Goal: Information Seeking & Learning: Learn about a topic

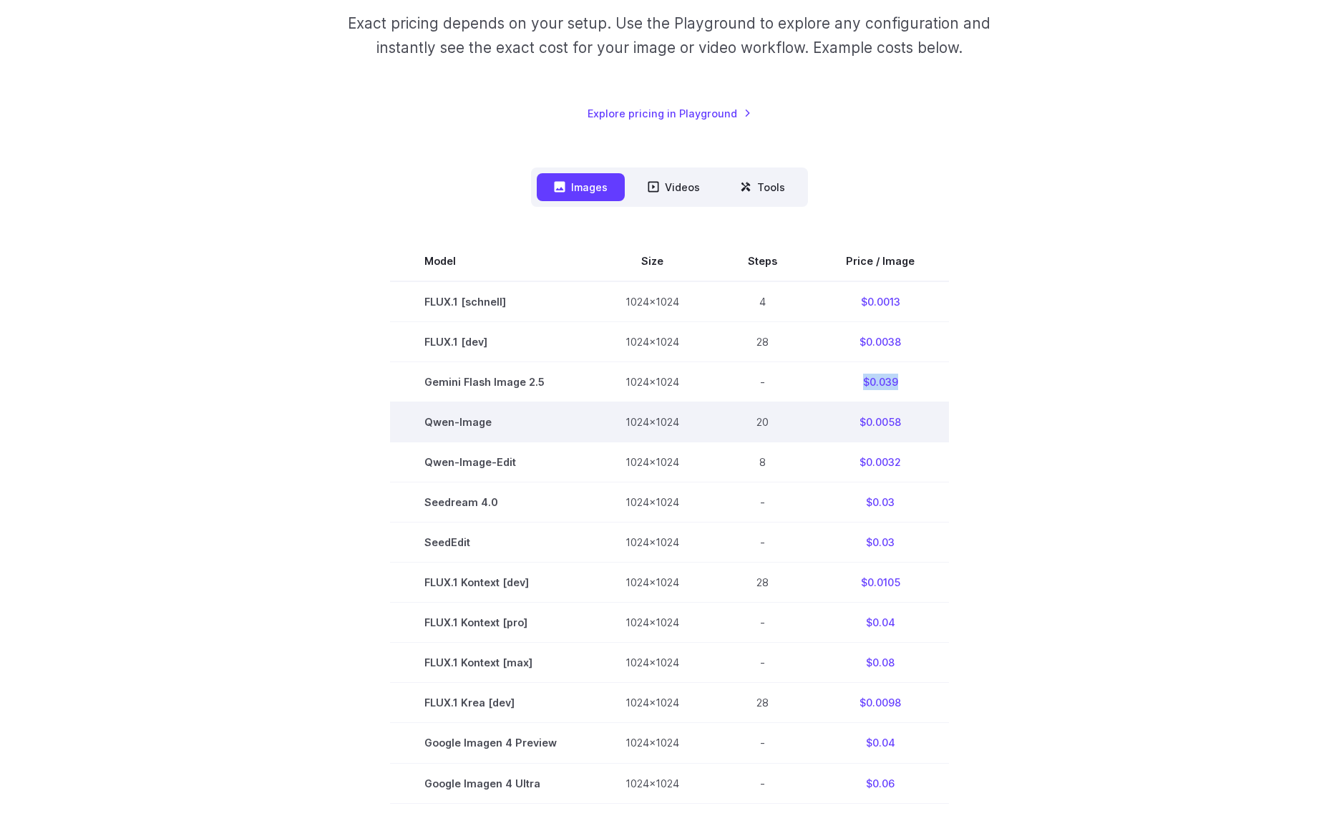
scroll to position [240, 0]
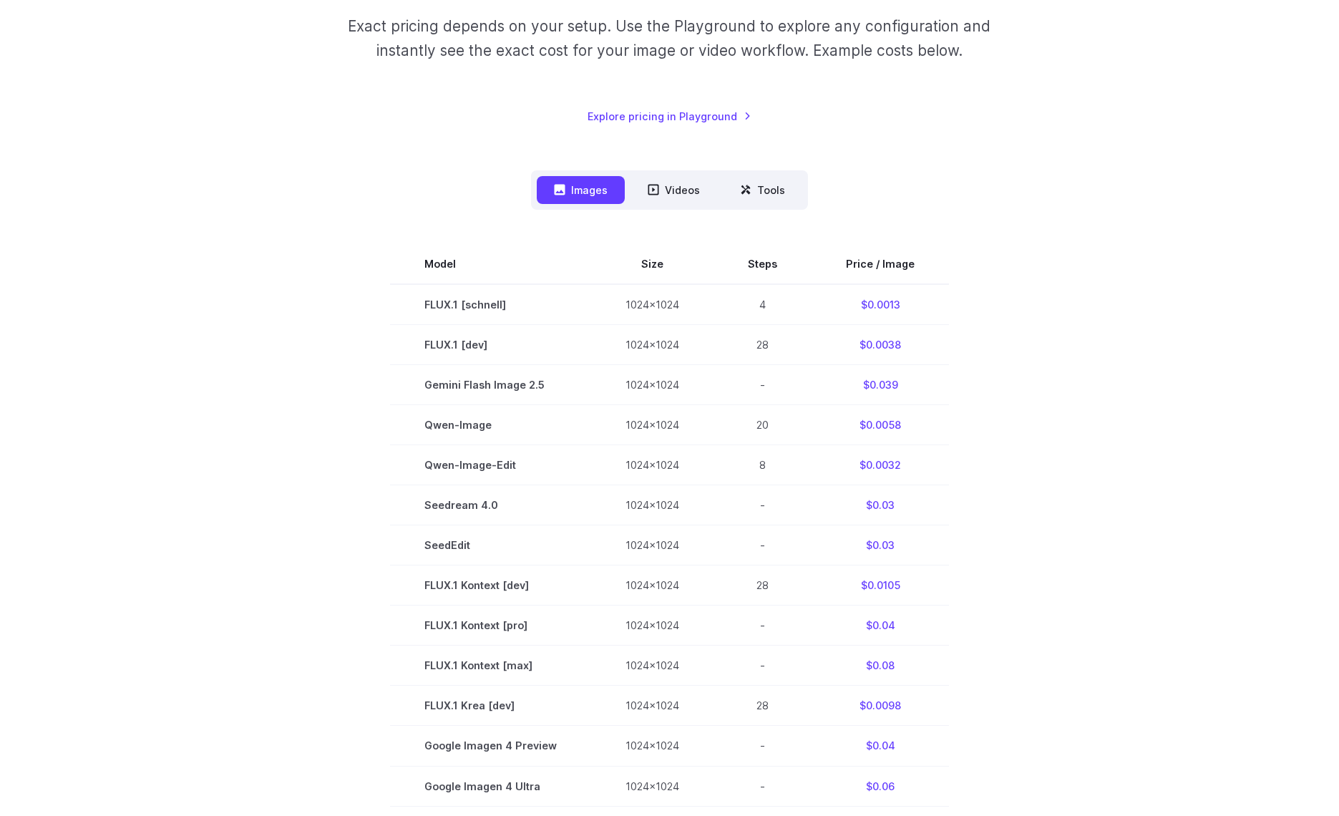
click at [1124, 427] on section "Model Size Steps Price / Image FLUX.1 [[PERSON_NAME]] 1024x1024 4 $0.0013 FLUX.…" at bounding box center [670, 665] width 996 height 842
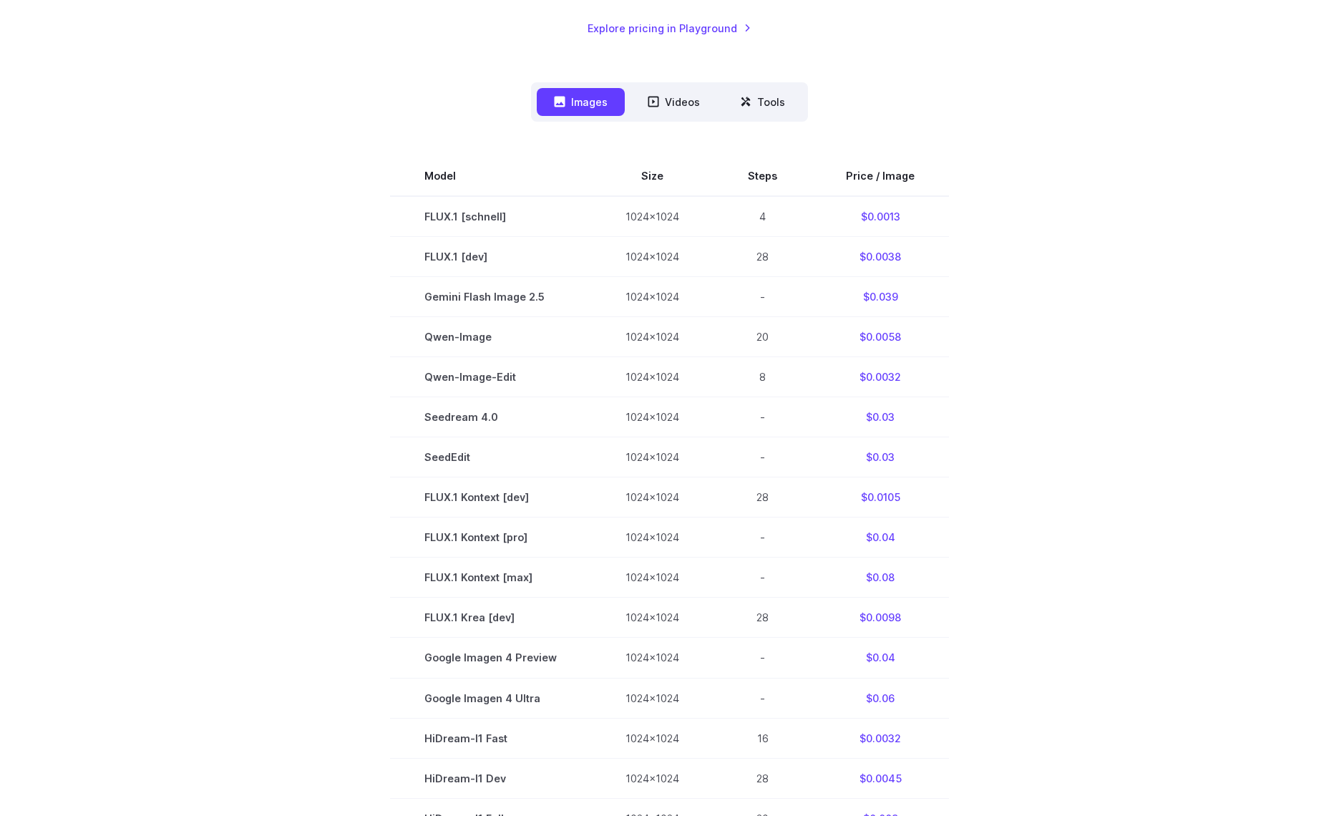
scroll to position [336, 0]
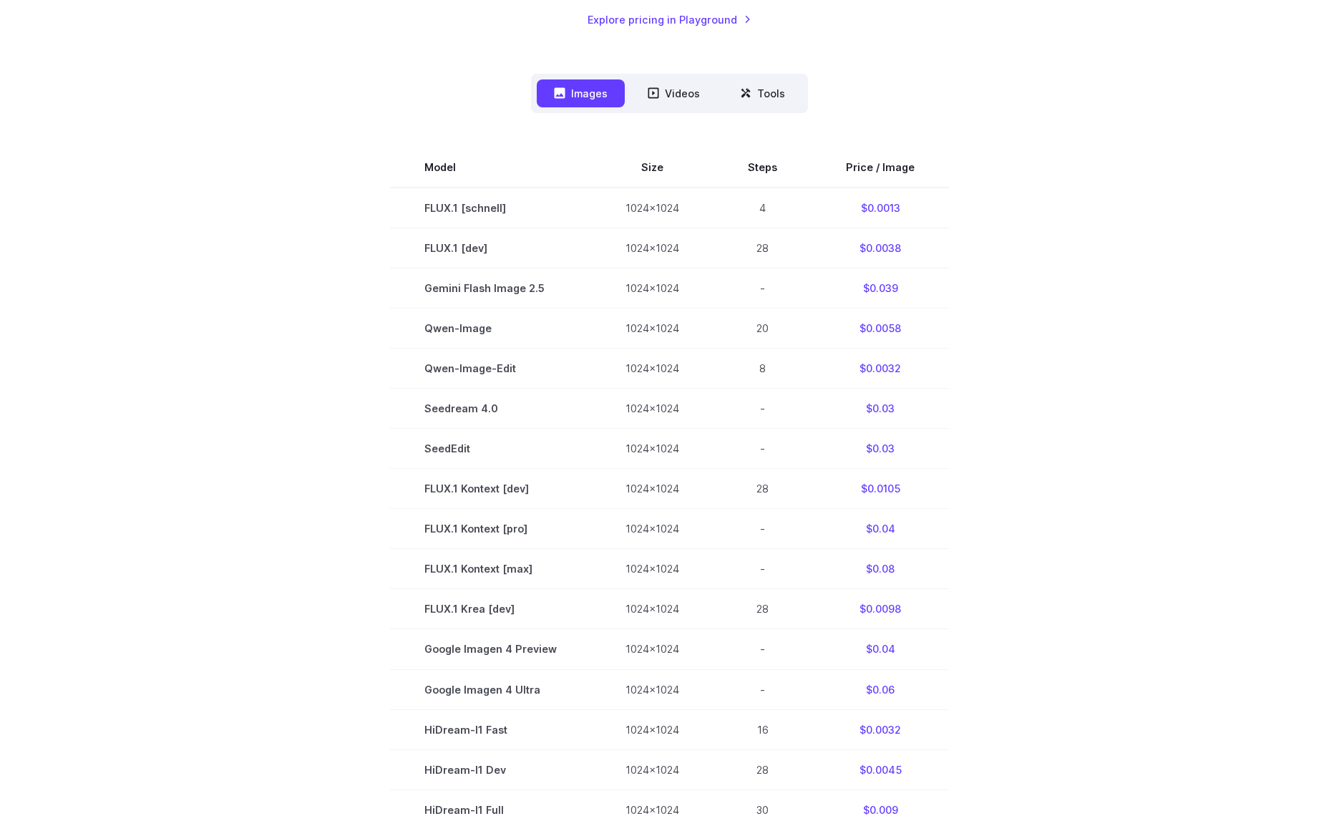
click at [1017, 187] on section "Model Size Steps Price / Image FLUX.1 [[PERSON_NAME]] 1024x1024 4 $0.0013 FLUX.…" at bounding box center [670, 568] width 996 height 842
drag, startPoint x: 896, startPoint y: 206, endPoint x: 875, endPoint y: 209, distance: 20.9
click at [875, 209] on td "$0.0013" at bounding box center [879, 207] width 137 height 41
click at [874, 210] on td "$0.0013" at bounding box center [879, 207] width 137 height 41
click at [774, 98] on button "Tools" at bounding box center [762, 93] width 79 height 28
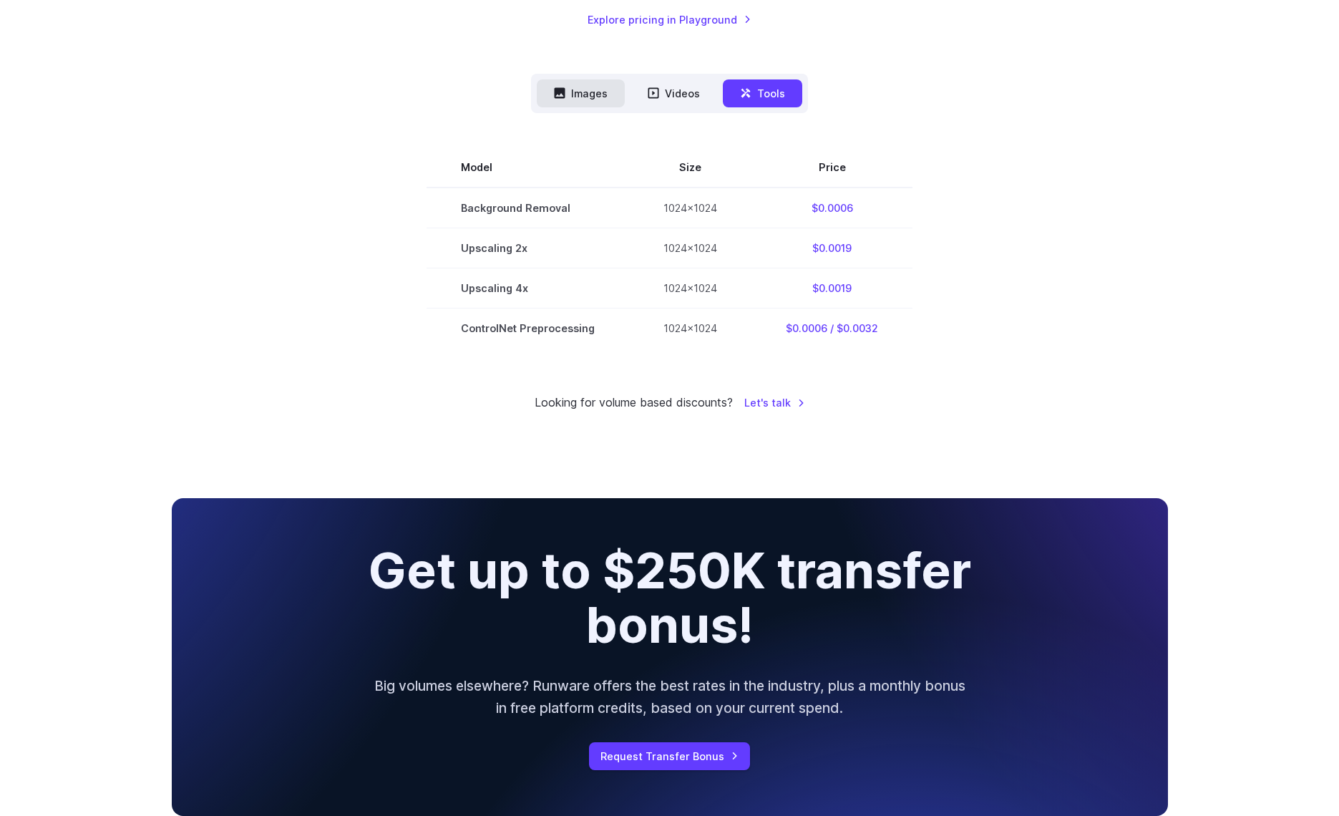
click at [583, 95] on button "Images" at bounding box center [581, 93] width 88 height 28
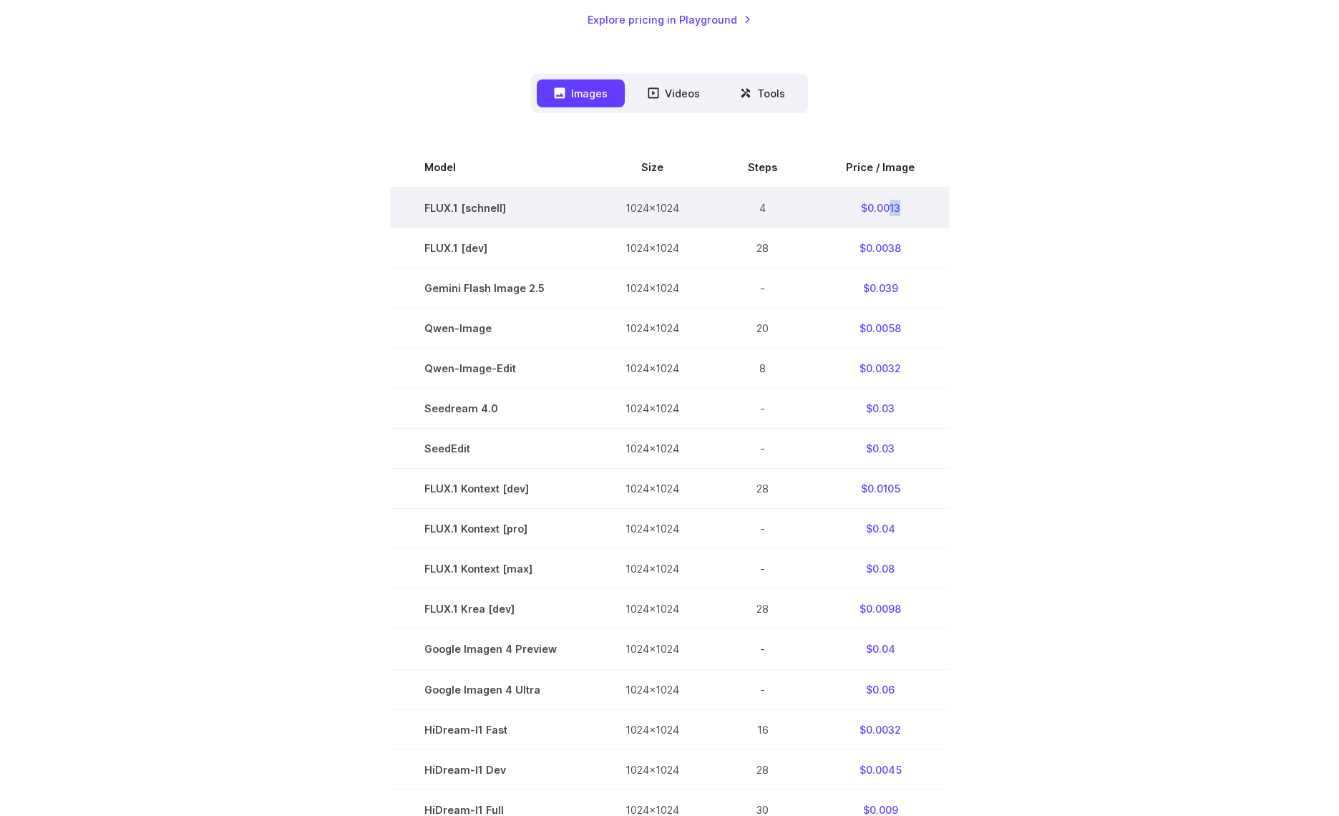
drag, startPoint x: 886, startPoint y: 206, endPoint x: 902, endPoint y: 207, distance: 16.5
click at [902, 207] on td "$0.0013" at bounding box center [879, 207] width 137 height 41
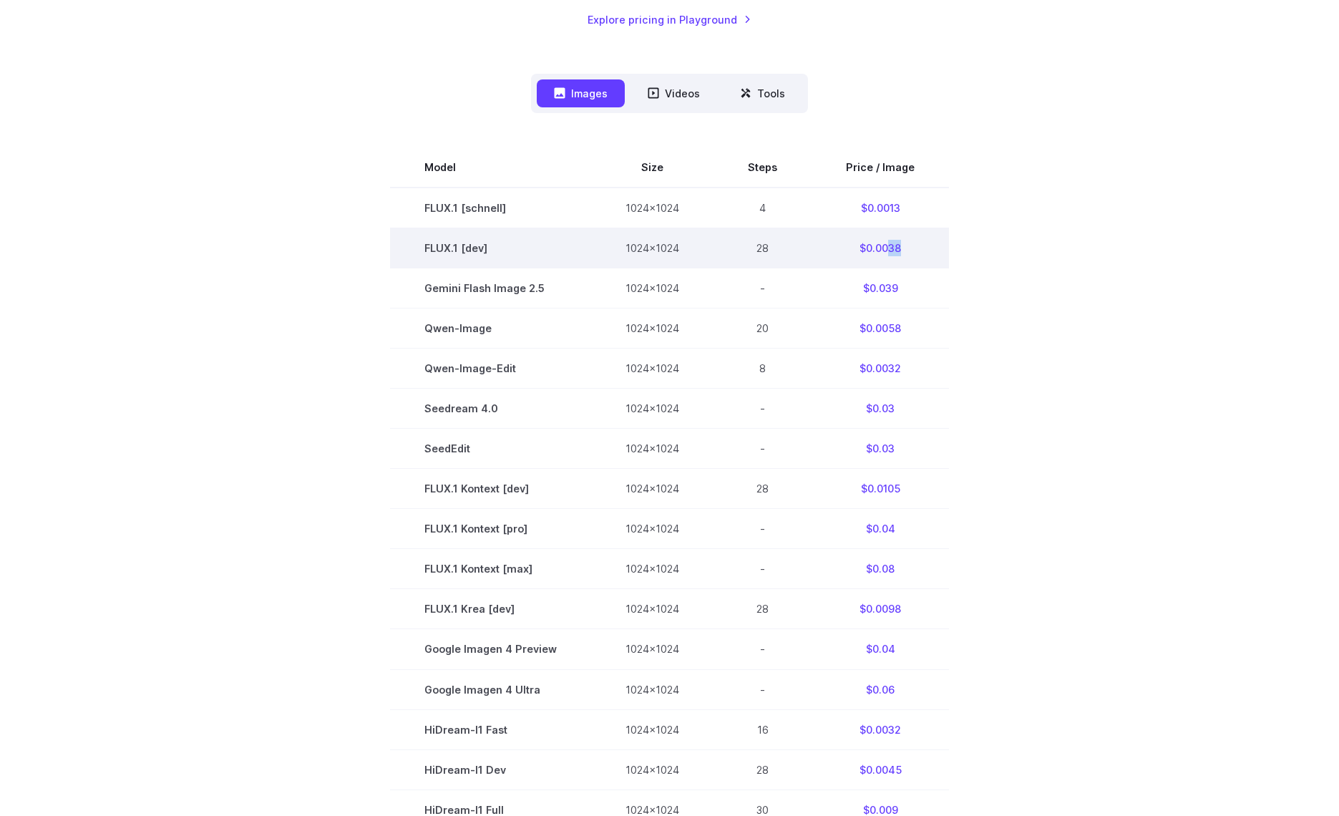
drag, startPoint x: 887, startPoint y: 248, endPoint x: 909, endPoint y: 247, distance: 21.5
click at [909, 247] on td "$0.0038" at bounding box center [879, 248] width 137 height 40
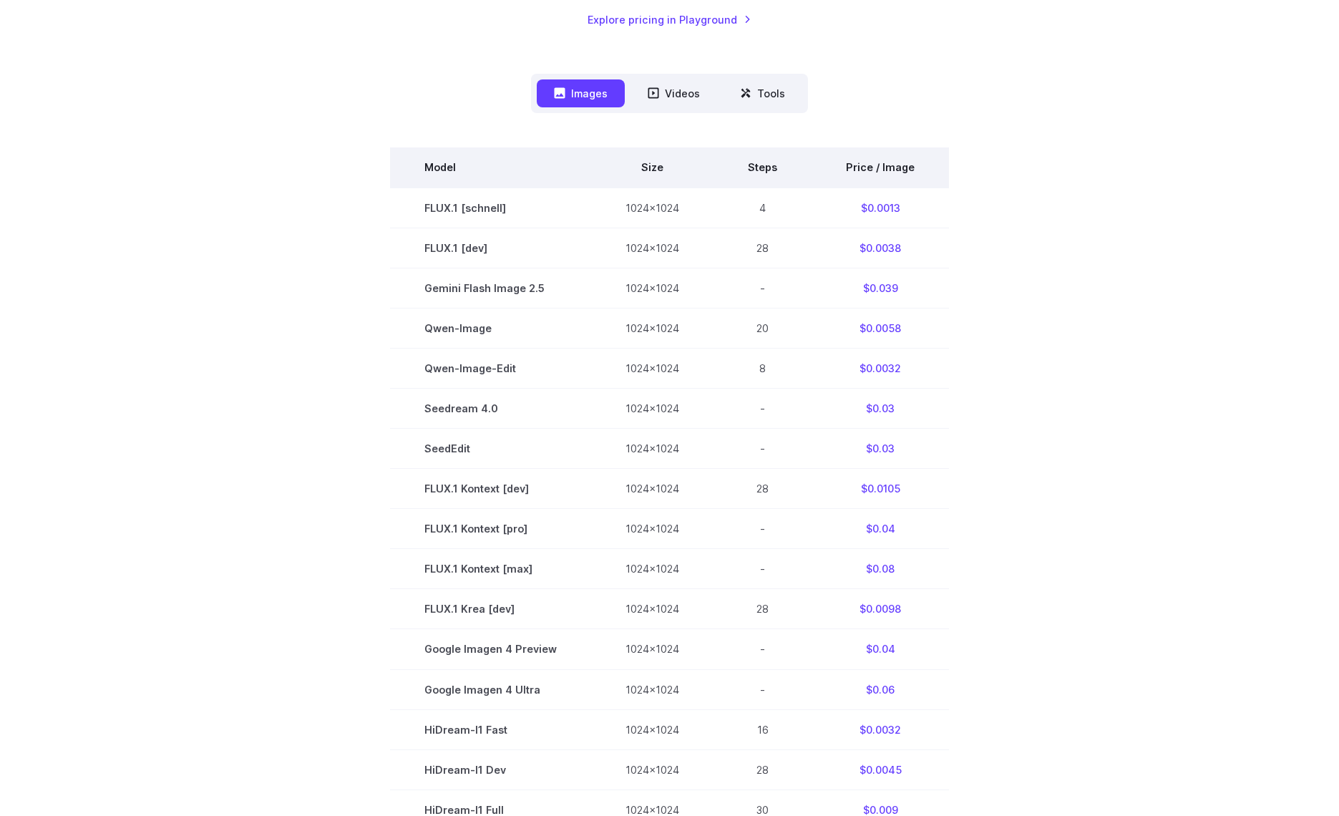
click at [917, 165] on th "Price / Image" at bounding box center [879, 167] width 137 height 40
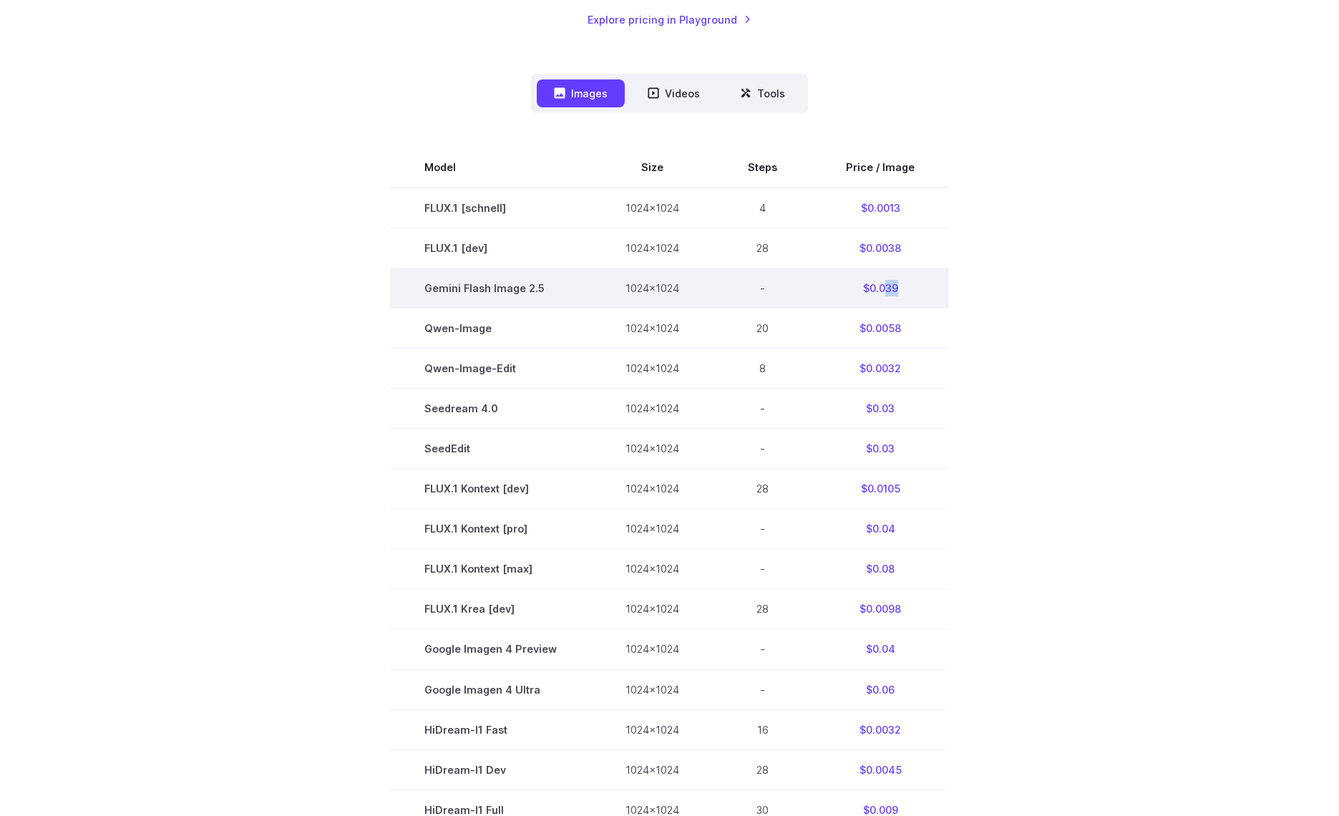
drag, startPoint x: 883, startPoint y: 288, endPoint x: 902, endPoint y: 287, distance: 19.3
click at [902, 287] on td "$0.039" at bounding box center [879, 288] width 137 height 40
drag, startPoint x: 881, startPoint y: 287, endPoint x: 896, endPoint y: 287, distance: 14.3
click at [896, 287] on td "$0.039" at bounding box center [879, 288] width 137 height 40
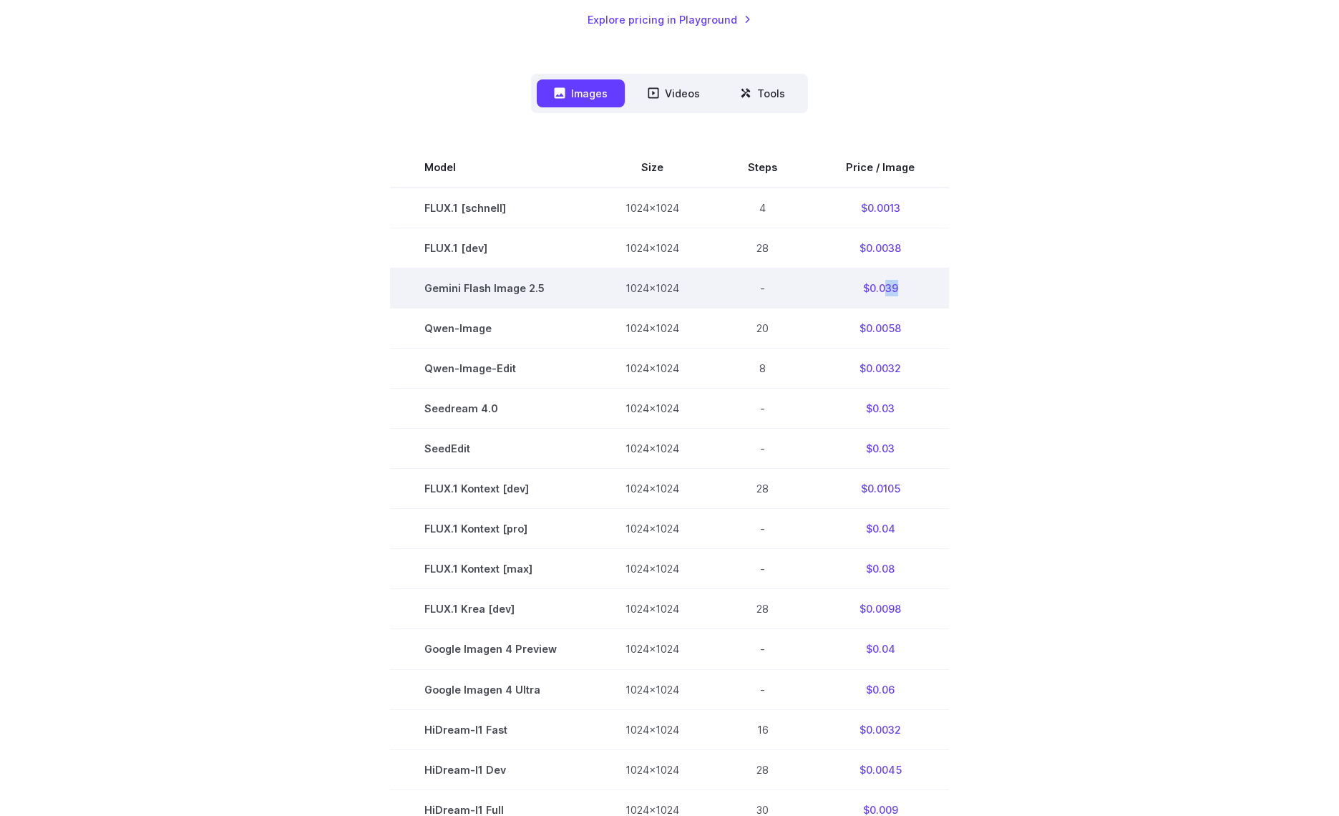
click at [896, 287] on td "$0.039" at bounding box center [879, 288] width 137 height 40
drag, startPoint x: 896, startPoint y: 287, endPoint x: 884, endPoint y: 288, distance: 12.2
click at [884, 288] on td "$0.039" at bounding box center [879, 288] width 137 height 40
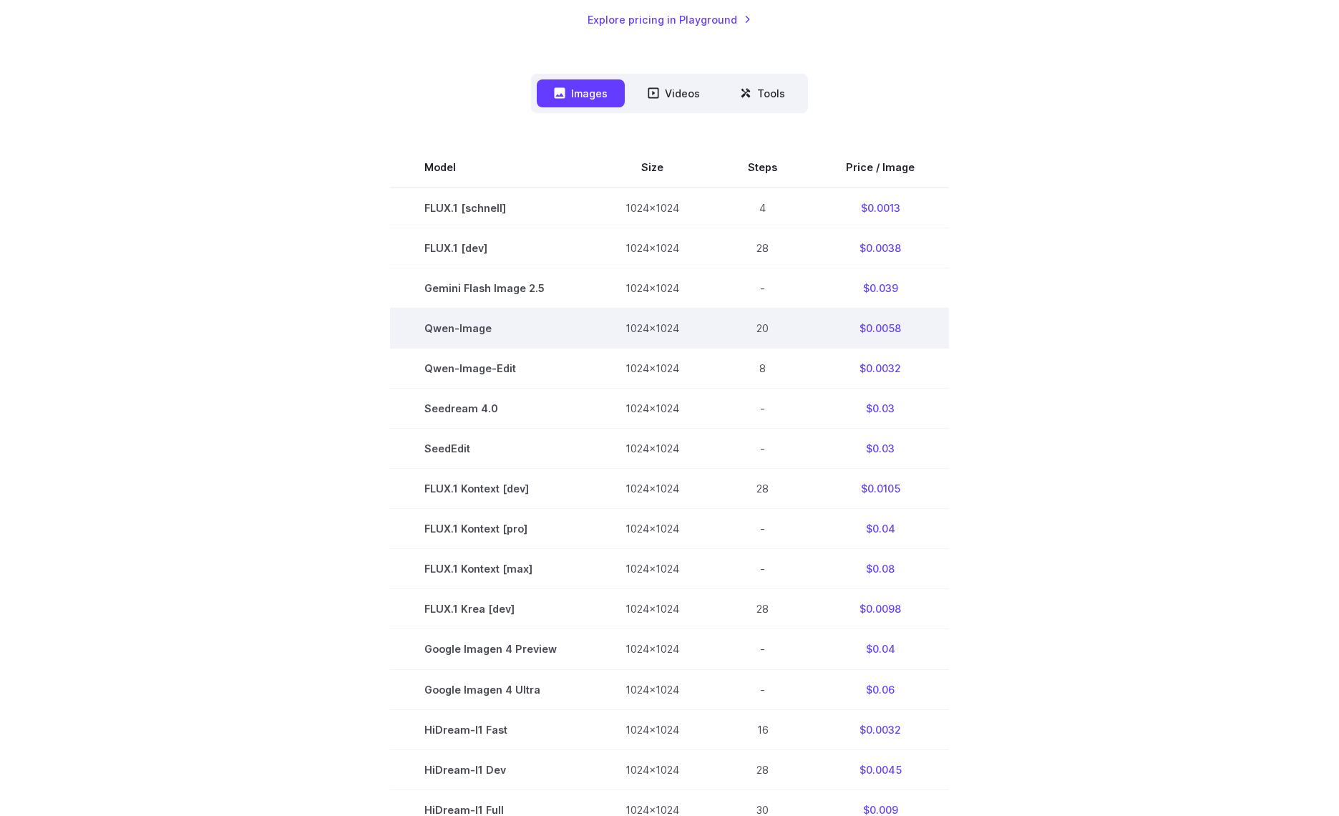
scroll to position [346, 0]
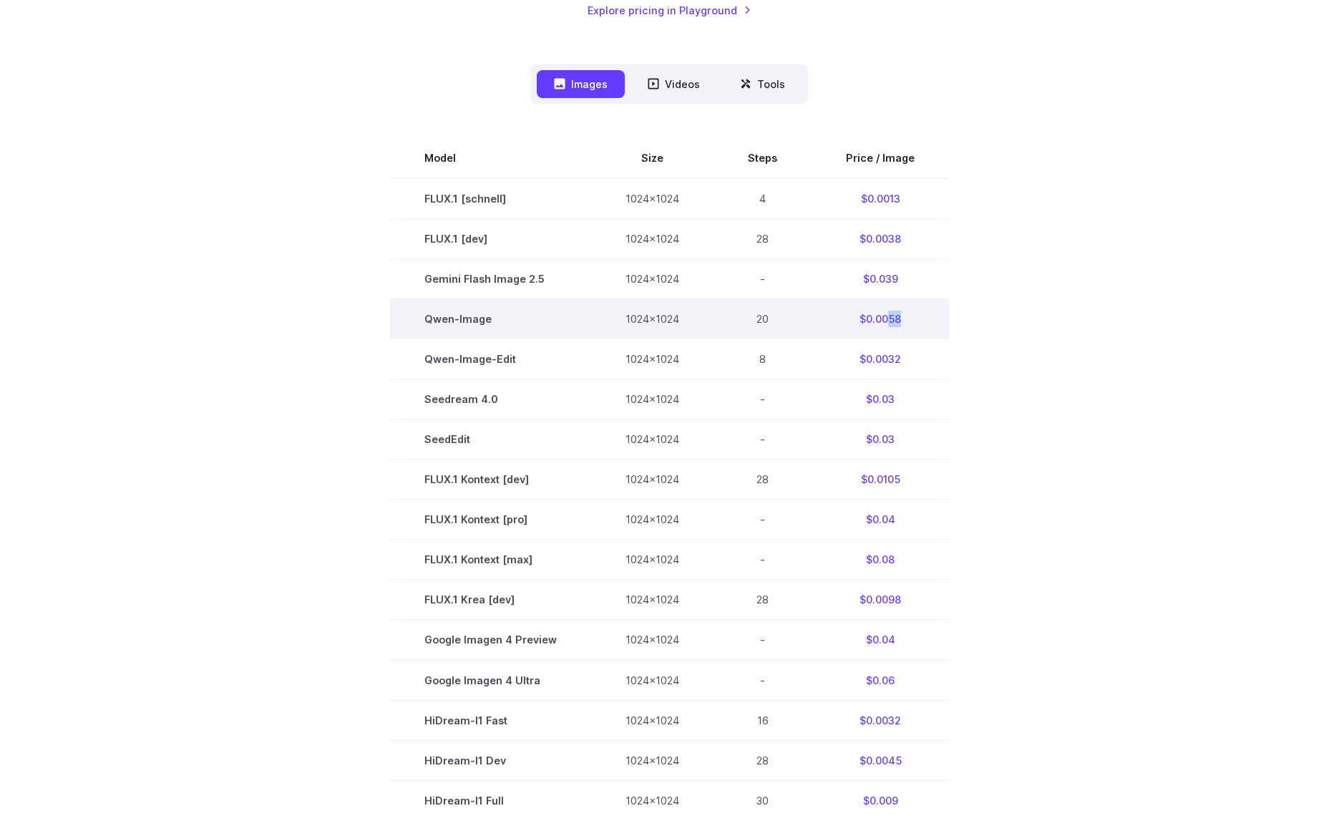
drag, startPoint x: 886, startPoint y: 313, endPoint x: 905, endPoint y: 313, distance: 18.6
click at [905, 313] on td "$0.0058" at bounding box center [879, 319] width 137 height 40
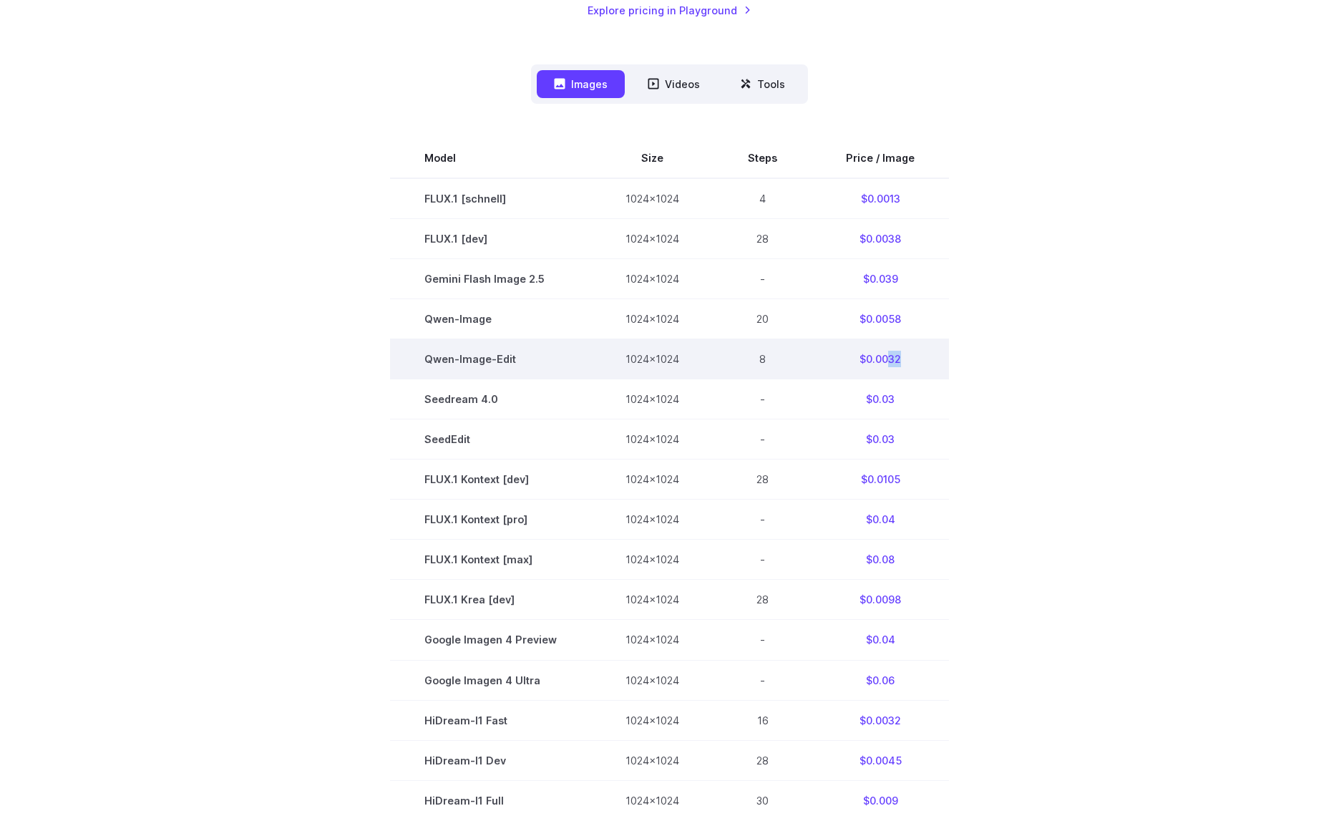
drag, startPoint x: 886, startPoint y: 359, endPoint x: 911, endPoint y: 358, distance: 25.1
click at [911, 358] on td "$0.0032" at bounding box center [879, 359] width 137 height 40
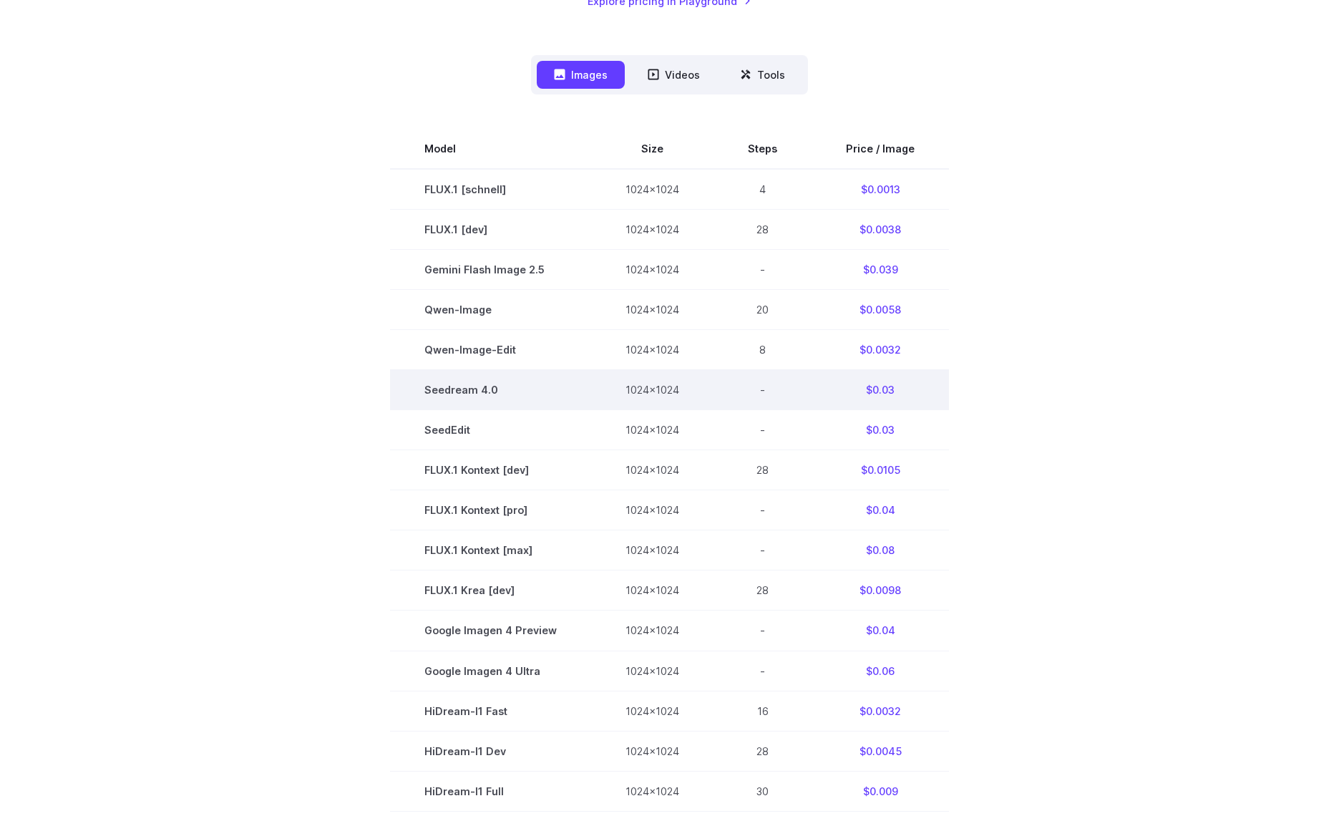
scroll to position [364, 0]
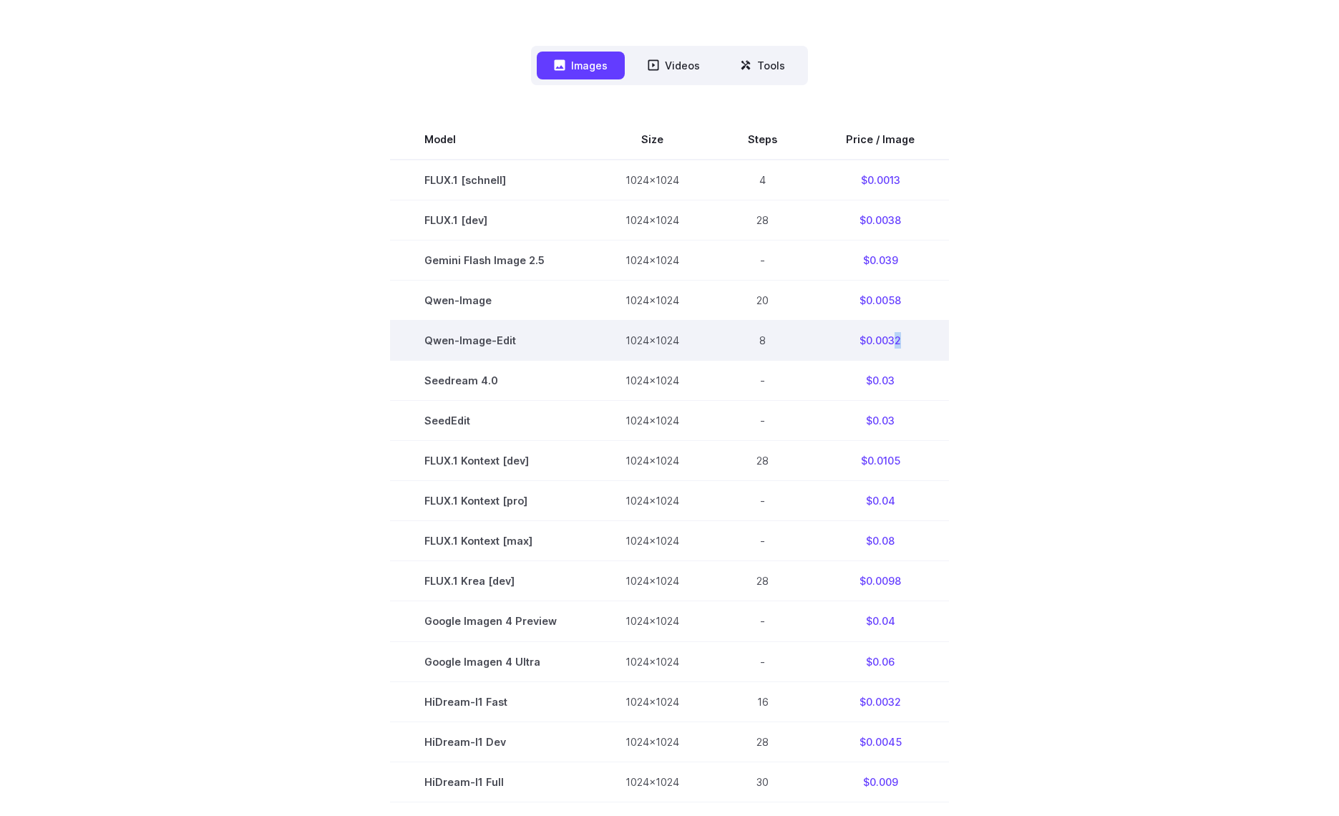
drag, startPoint x: 891, startPoint y: 343, endPoint x: 925, endPoint y: 343, distance: 33.6
click at [925, 343] on td "$0.0032" at bounding box center [879, 340] width 137 height 40
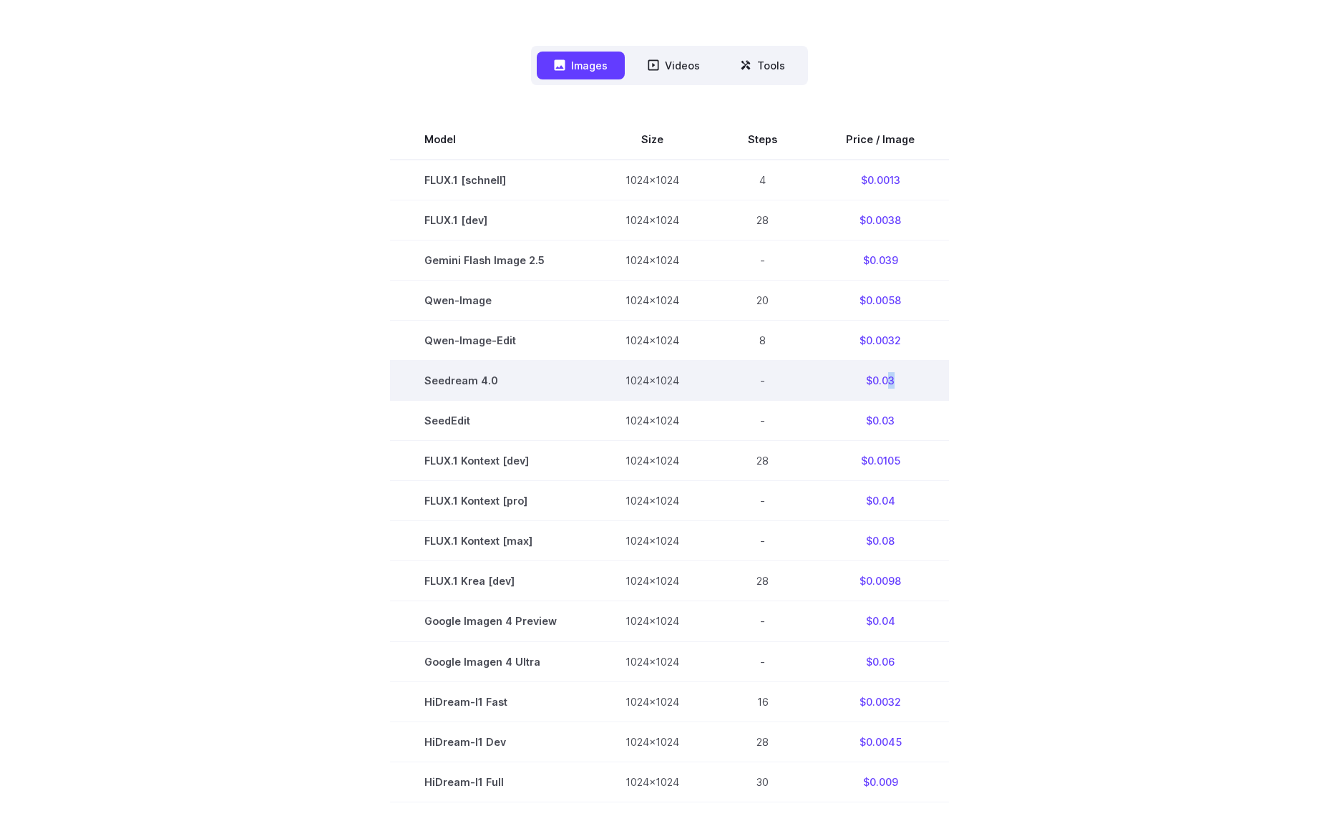
drag, startPoint x: 887, startPoint y: 378, endPoint x: 896, endPoint y: 377, distance: 8.6
click at [896, 377] on td "$0.03" at bounding box center [879, 381] width 137 height 40
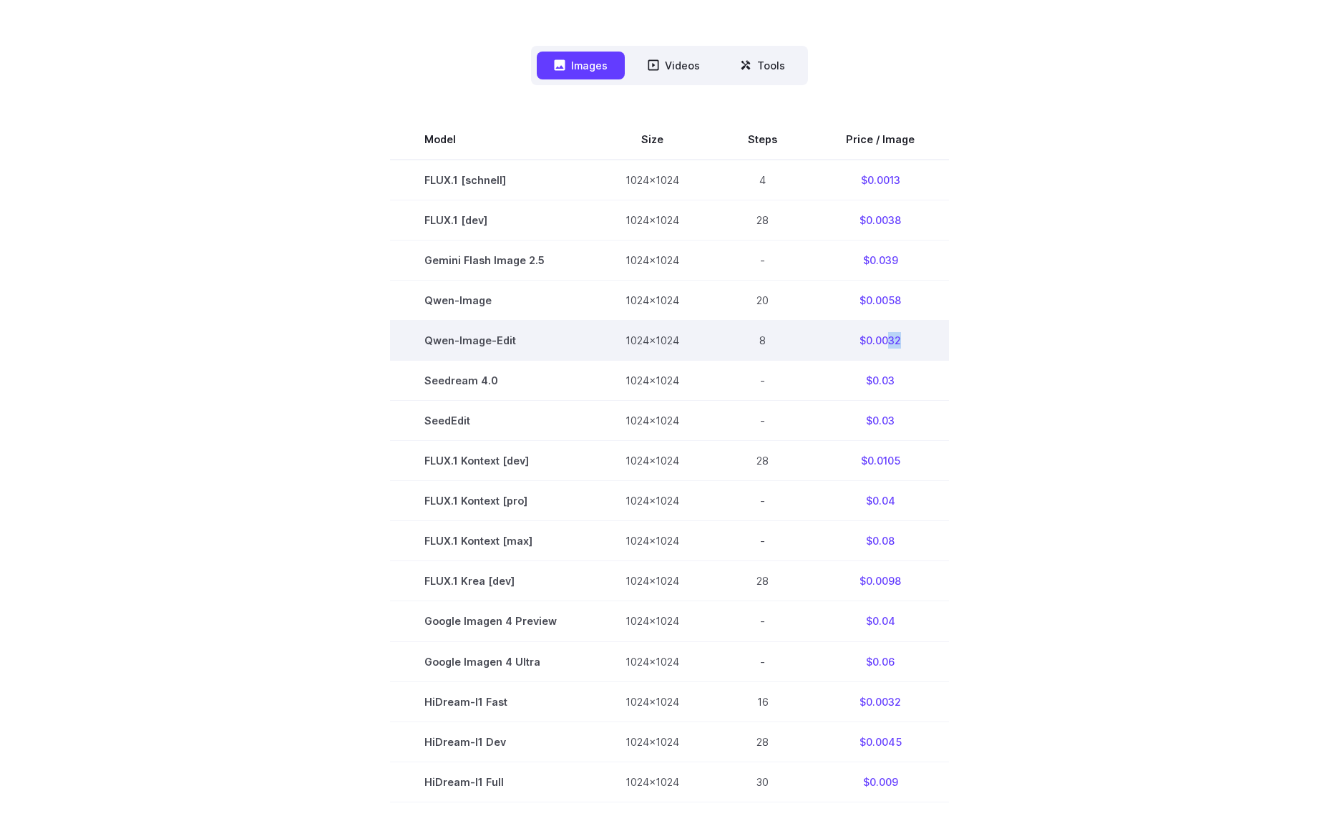
drag, startPoint x: 884, startPoint y: 337, endPoint x: 926, endPoint y: 336, distance: 42.2
click at [926, 336] on td "$0.0032" at bounding box center [879, 340] width 137 height 40
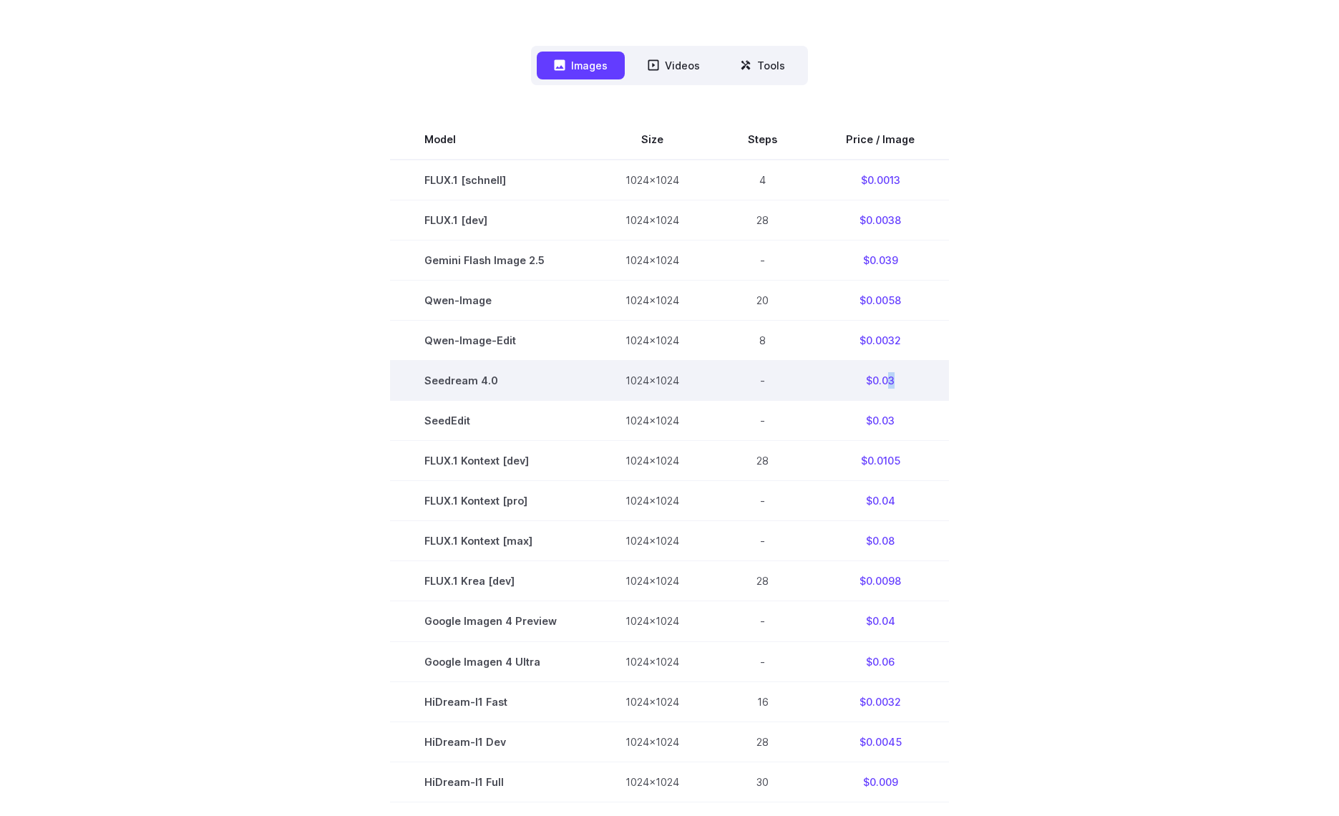
click at [891, 375] on td "$0.03" at bounding box center [879, 381] width 137 height 40
drag, startPoint x: 891, startPoint y: 377, endPoint x: 858, endPoint y: 382, distance: 32.6
click at [858, 382] on td "$0.03" at bounding box center [879, 381] width 137 height 40
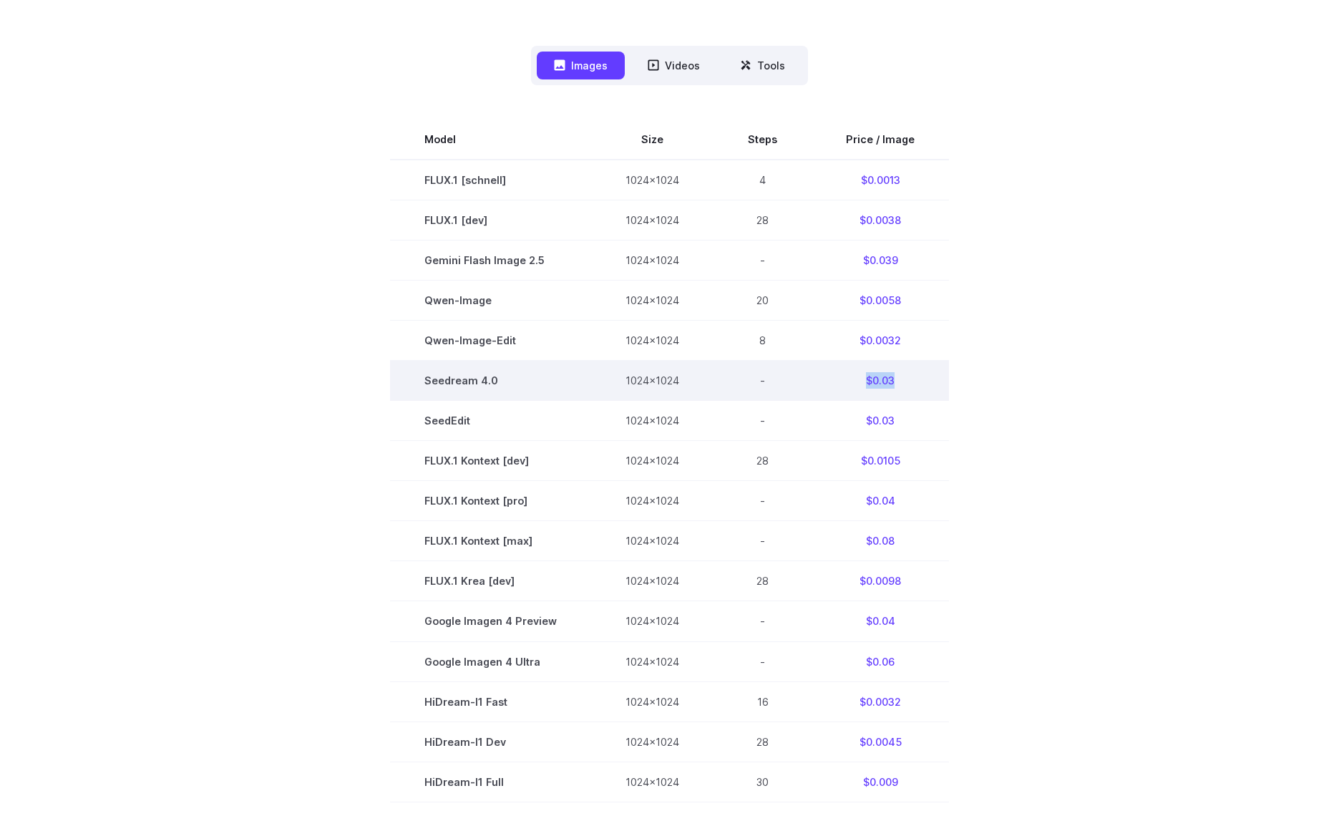
drag, startPoint x: 859, startPoint y: 381, endPoint x: 901, endPoint y: 381, distance: 41.5
click at [901, 381] on td "$0.03" at bounding box center [879, 381] width 137 height 40
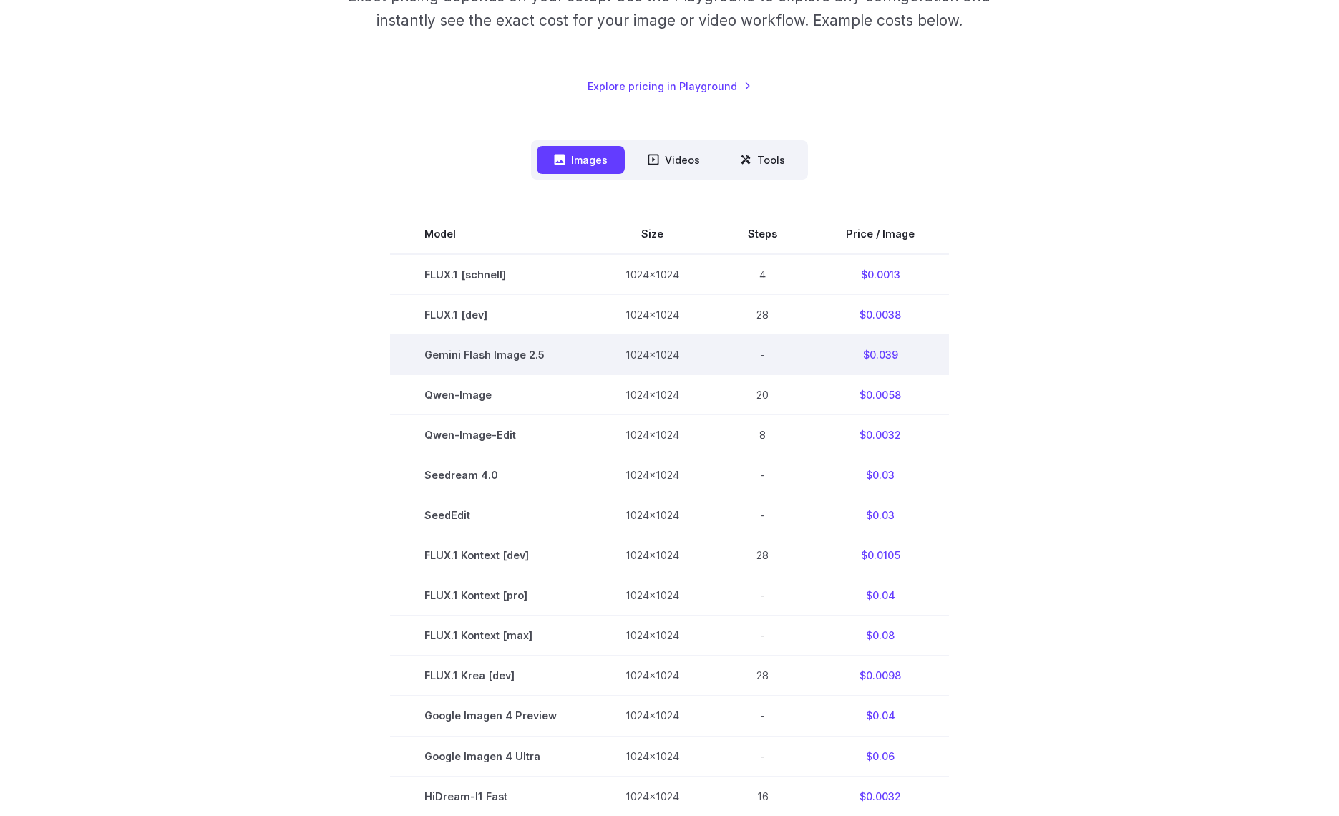
scroll to position [196, 0]
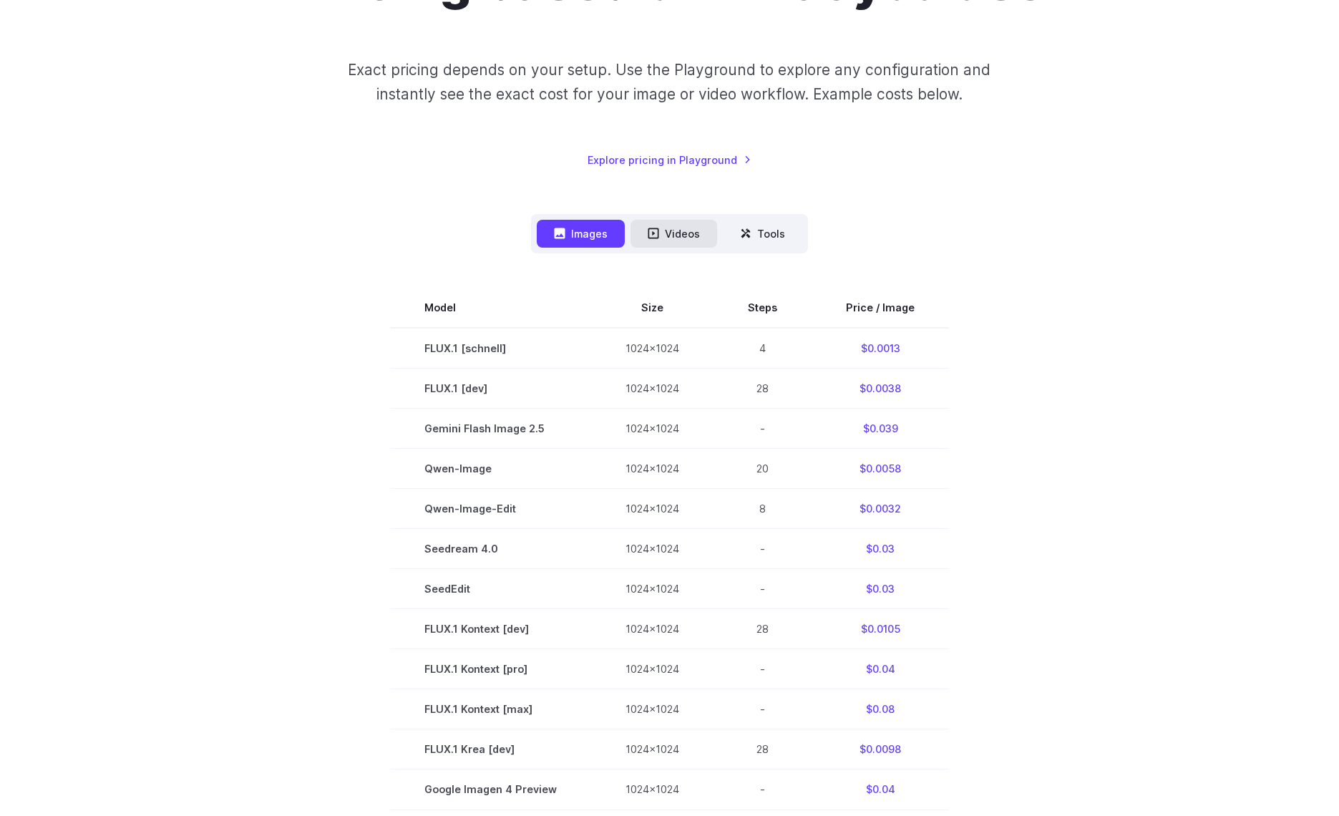
click at [695, 245] on button "Videos" at bounding box center [673, 234] width 87 height 28
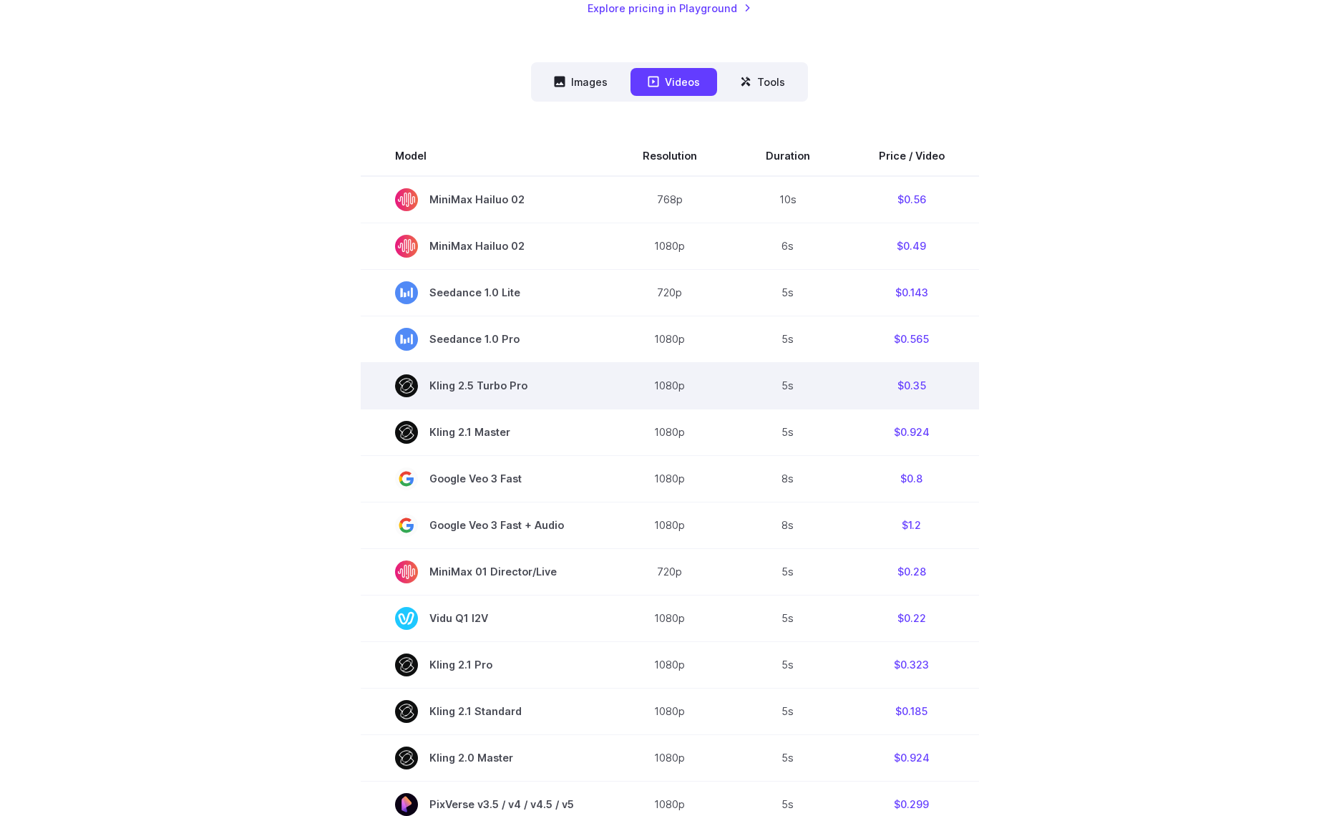
scroll to position [594, 0]
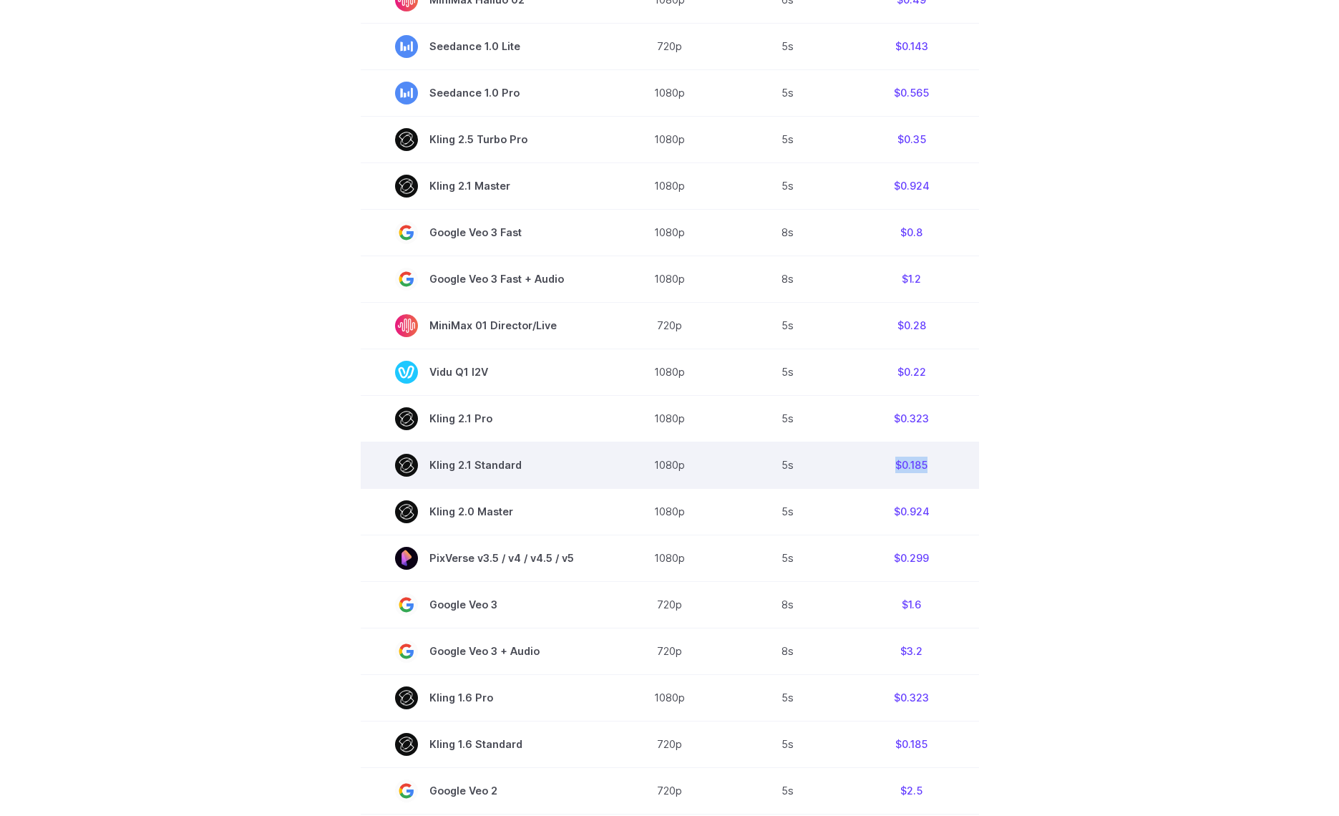
drag, startPoint x: 925, startPoint y: 467, endPoint x: 890, endPoint y: 471, distance: 35.3
click at [890, 471] on td "$0.185" at bounding box center [911, 464] width 134 height 47
drag, startPoint x: 890, startPoint y: 471, endPoint x: 933, endPoint y: 471, distance: 42.9
click at [933, 471] on td "$0.185" at bounding box center [911, 464] width 134 height 47
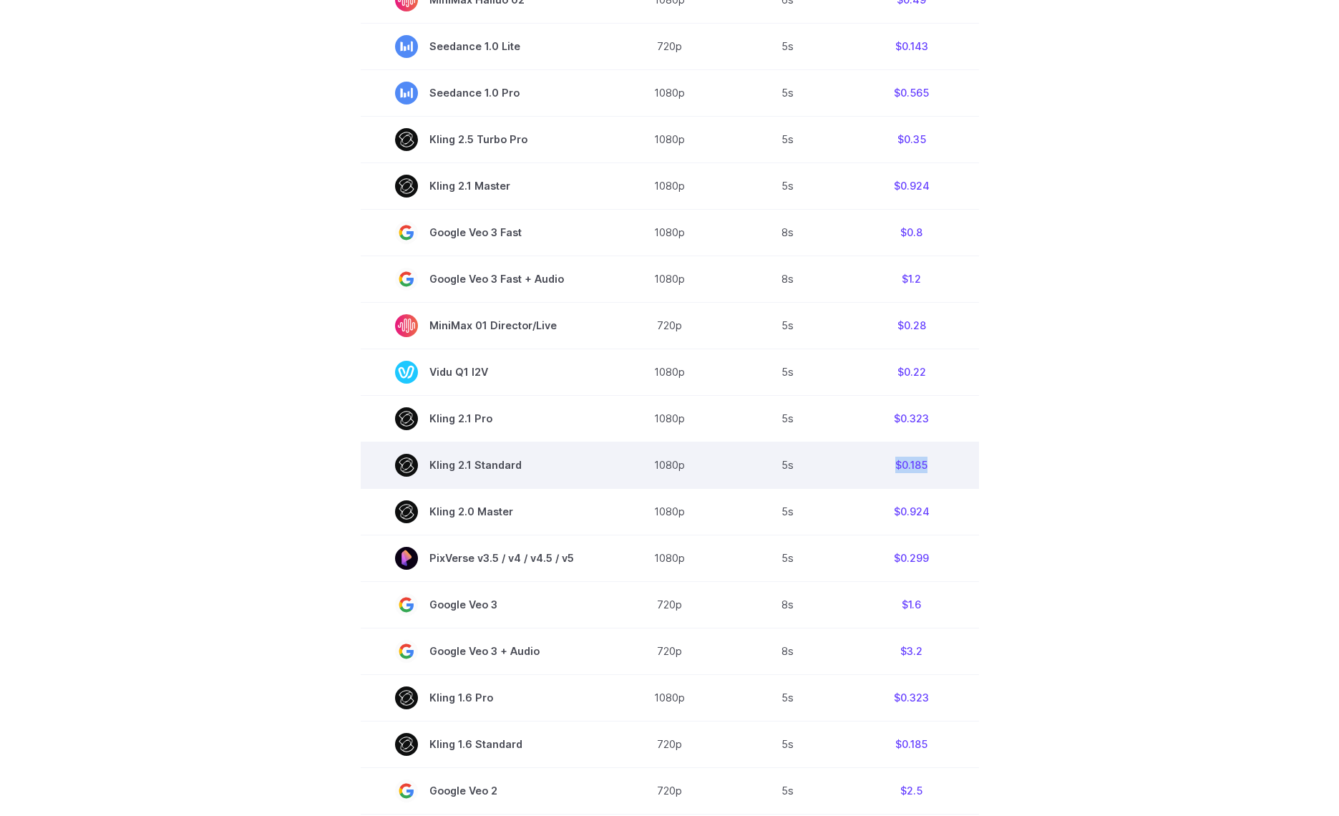
click at [933, 471] on td "$0.185" at bounding box center [911, 464] width 134 height 47
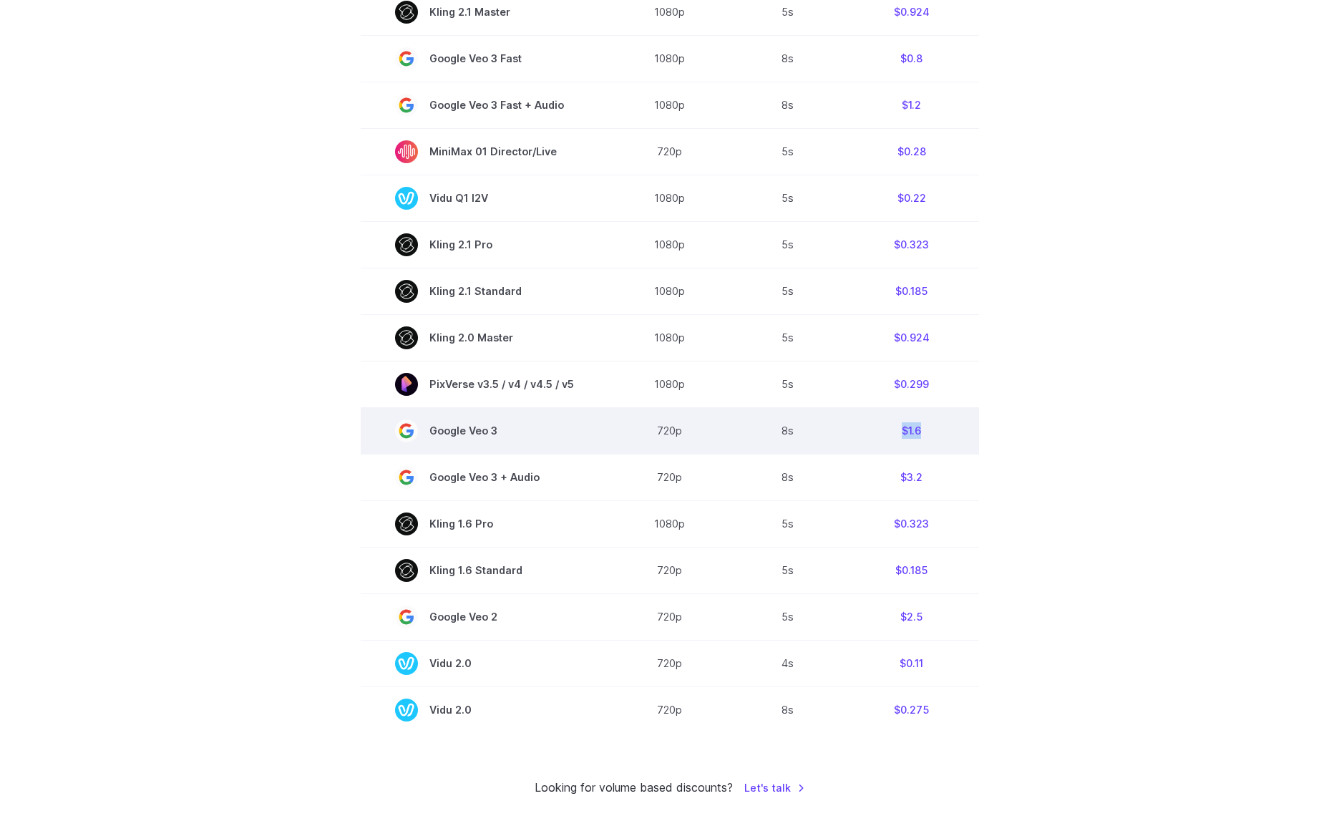
drag, startPoint x: 899, startPoint y: 437, endPoint x: 924, endPoint y: 437, distance: 25.8
click at [924, 437] on td "$1.6" at bounding box center [911, 430] width 134 height 47
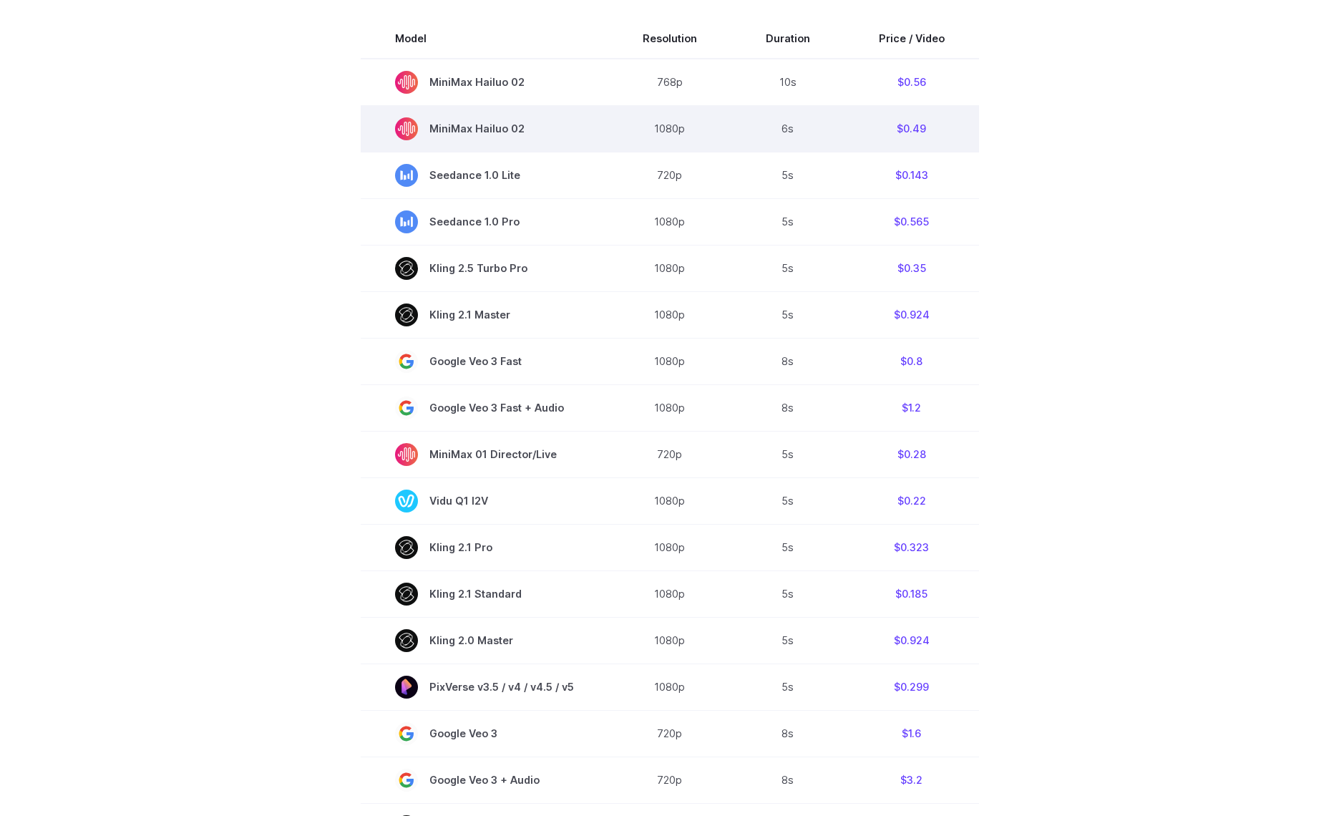
scroll to position [171, 0]
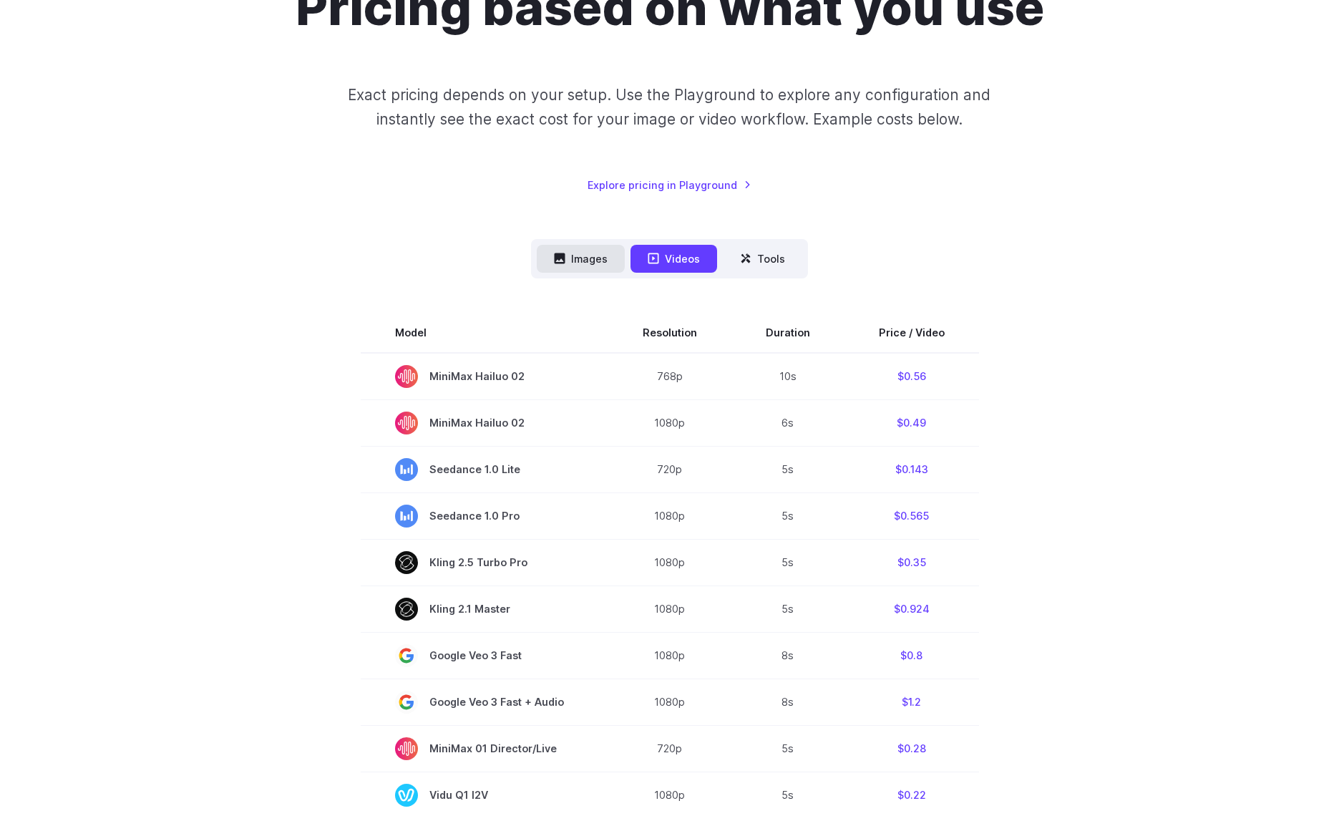
click at [606, 260] on button "Images" at bounding box center [581, 259] width 88 height 28
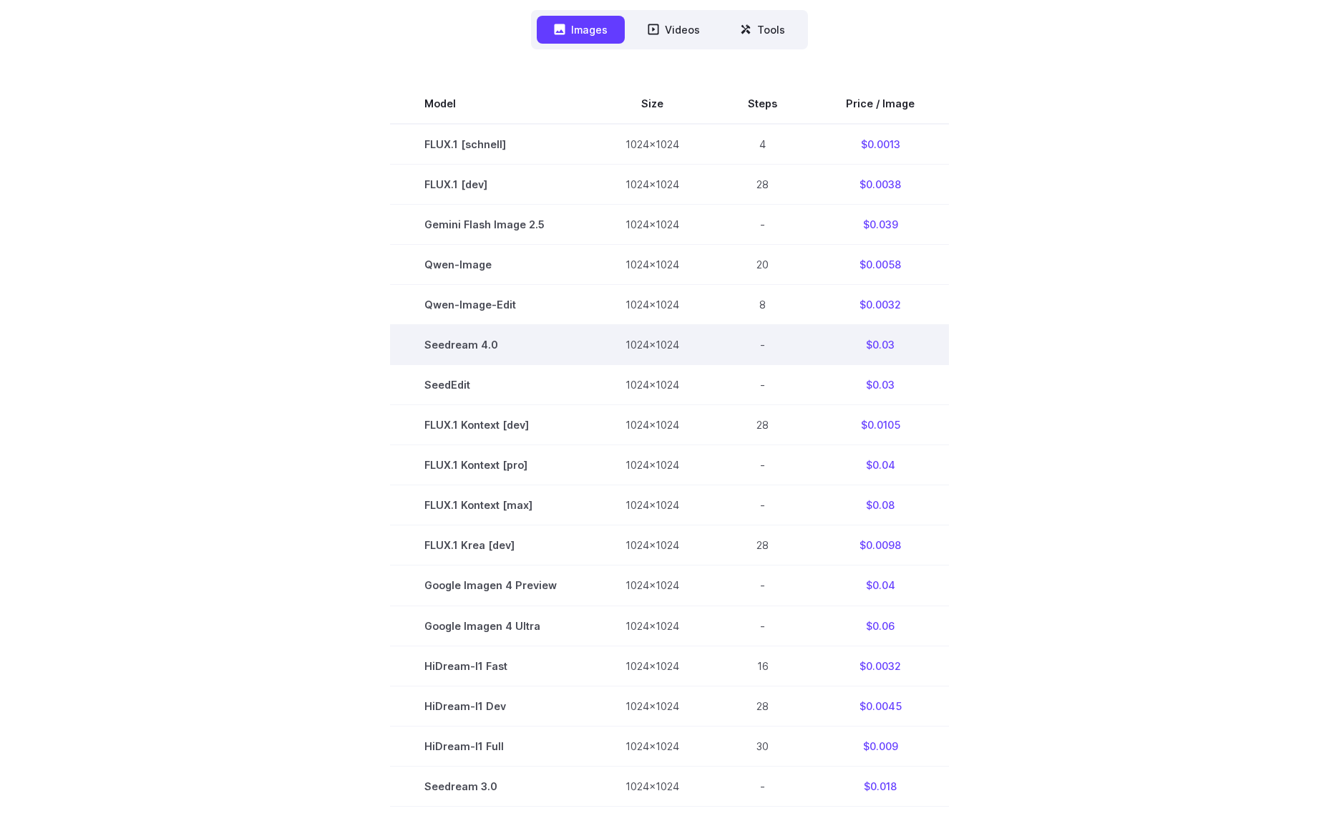
scroll to position [382, 0]
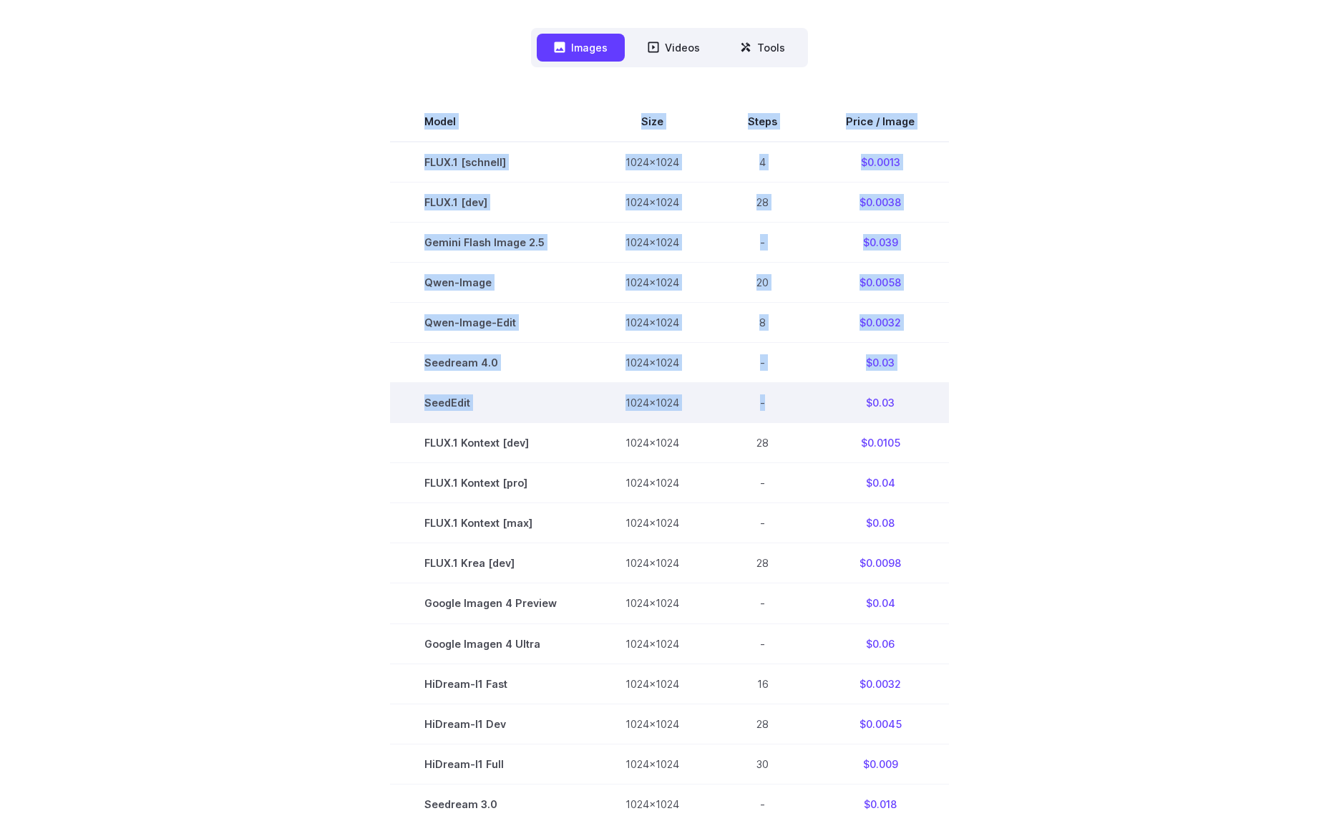
drag, startPoint x: 421, startPoint y: 119, endPoint x: 754, endPoint y: 396, distance: 433.3
click at [735, 413] on tbody "Model Size Steps Price / Image FLUX.1 [[PERSON_NAME]] 1024x1024 4 $0.0013 FLUX.…" at bounding box center [669, 523] width 559 height 842
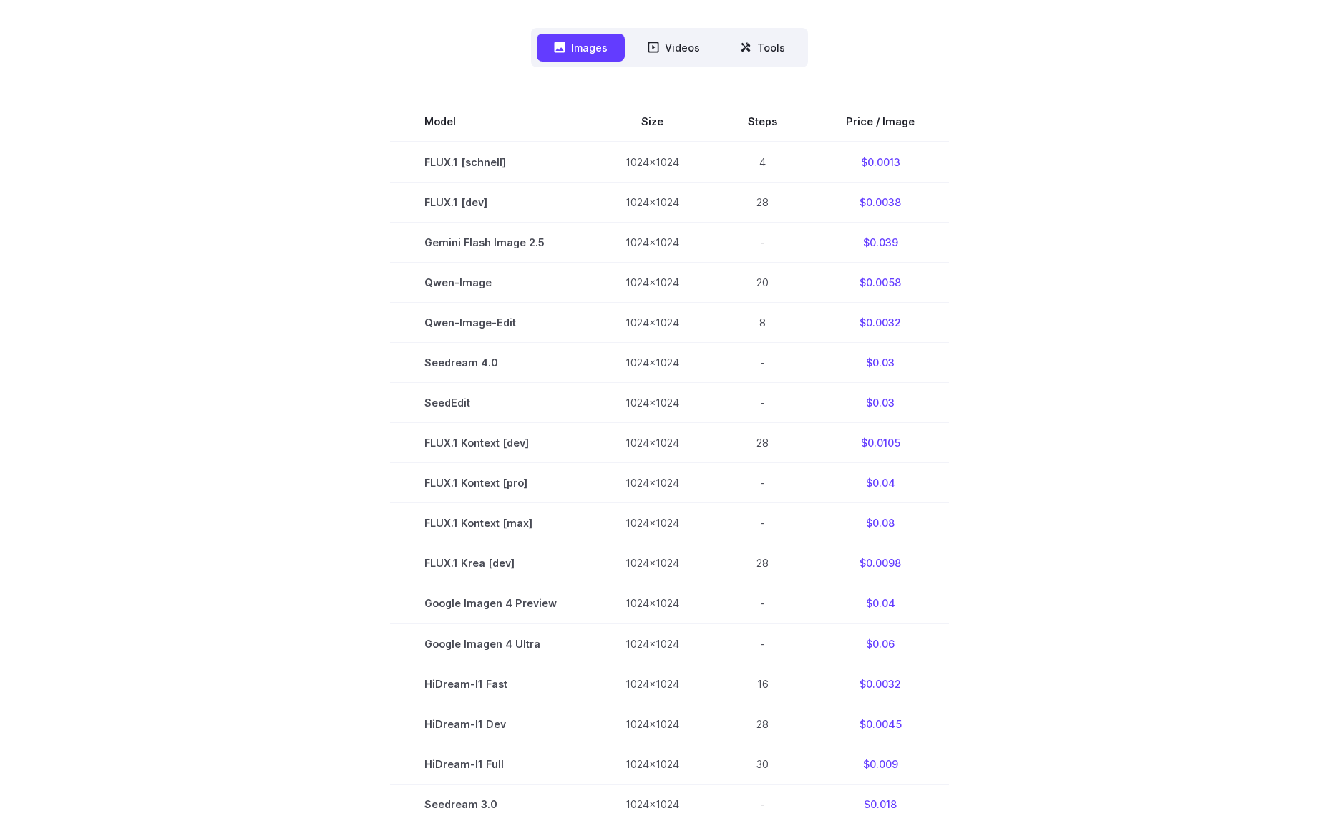
click at [1061, 303] on section "Model Size Steps Price / Image FLUX.1 [[PERSON_NAME]] 1024x1024 4 $0.0013 FLUX.…" at bounding box center [670, 523] width 996 height 842
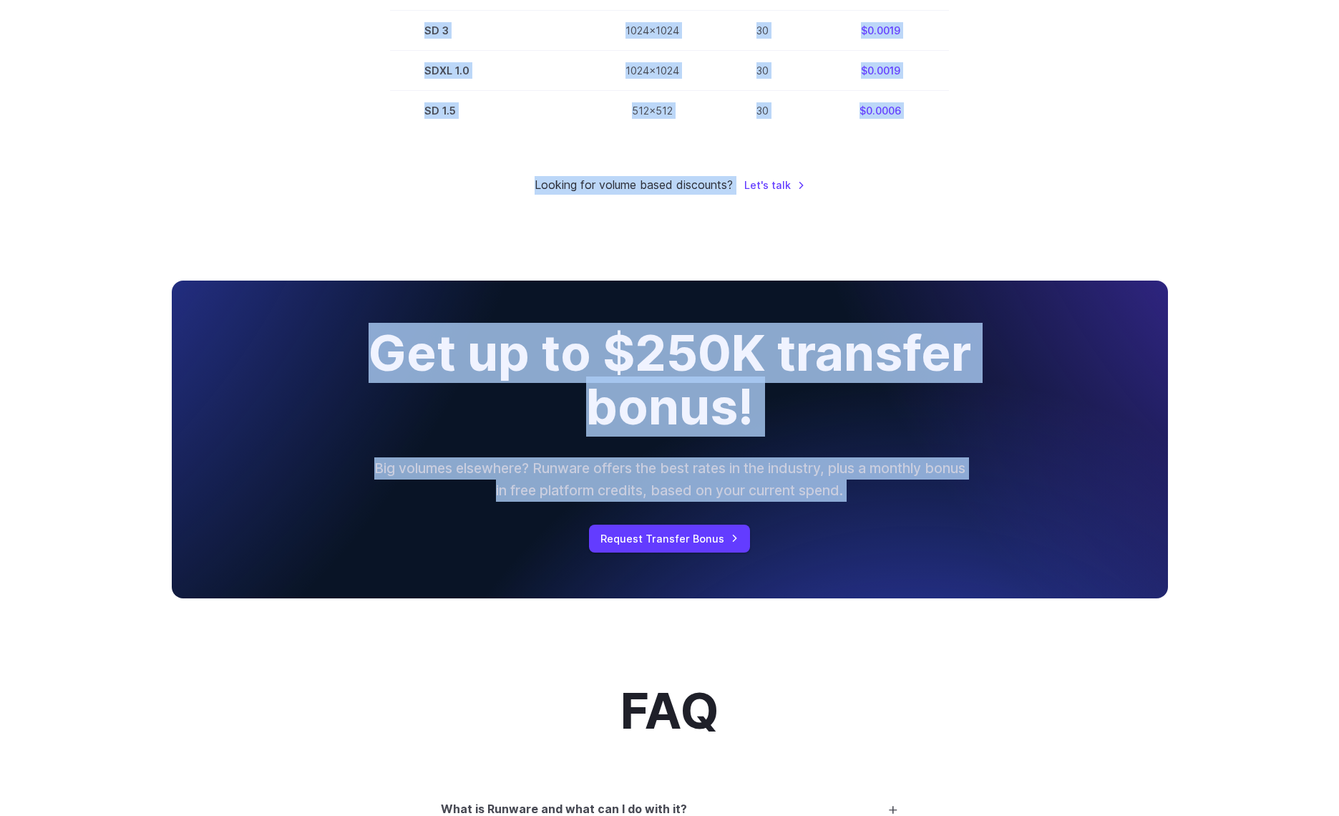
scroll to position [1257, 0]
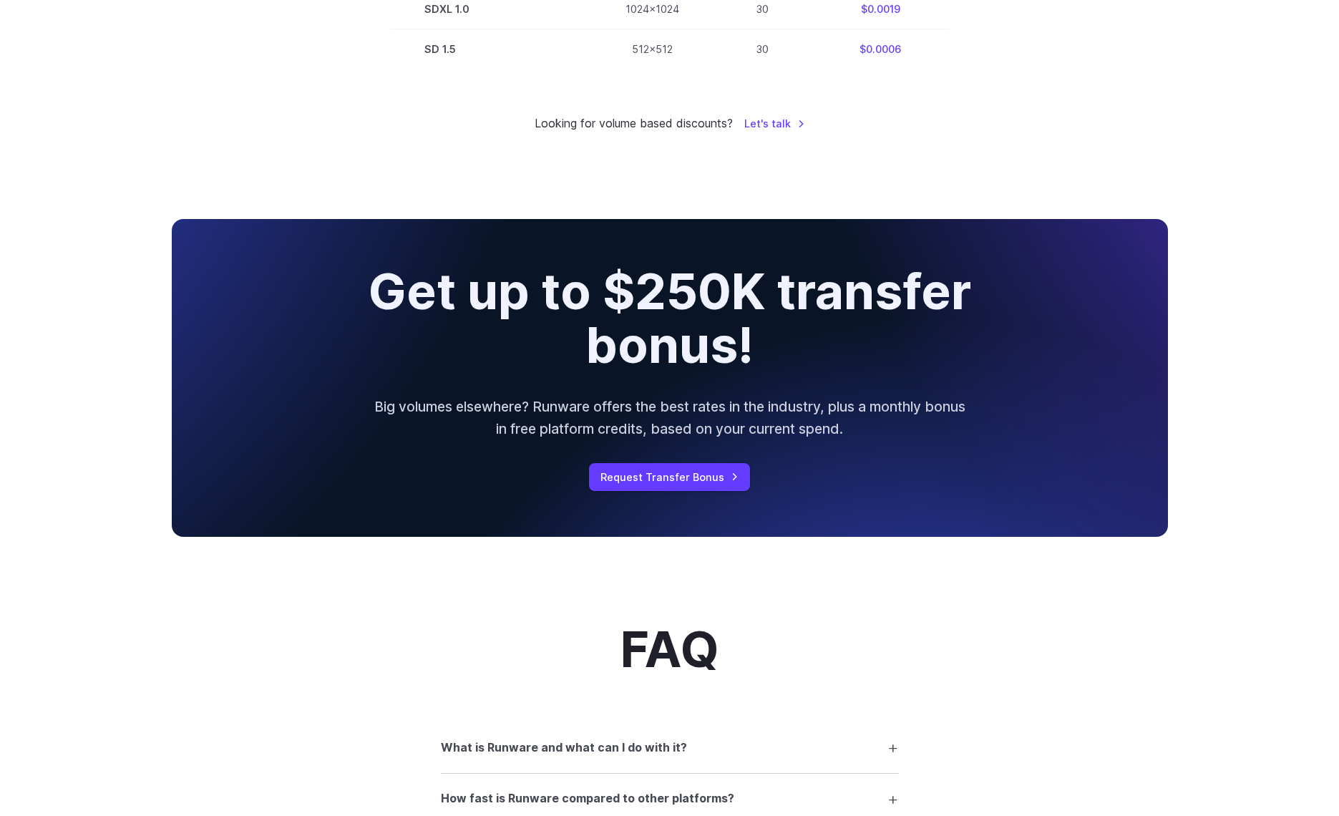
drag, startPoint x: 353, startPoint y: 107, endPoint x: 909, endPoint y: 94, distance: 556.0
copy div
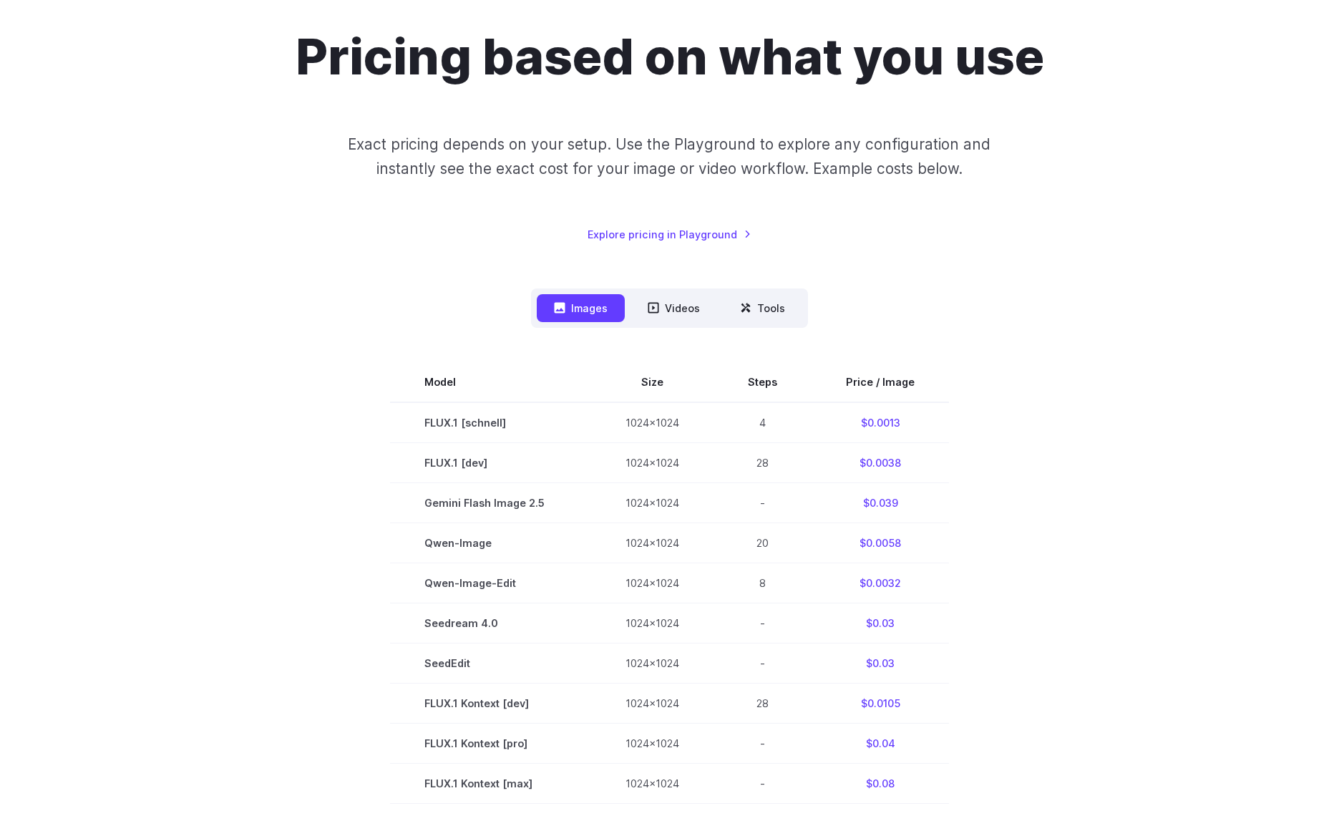
scroll to position [422, 0]
